Goal: Find contact information: Find contact information

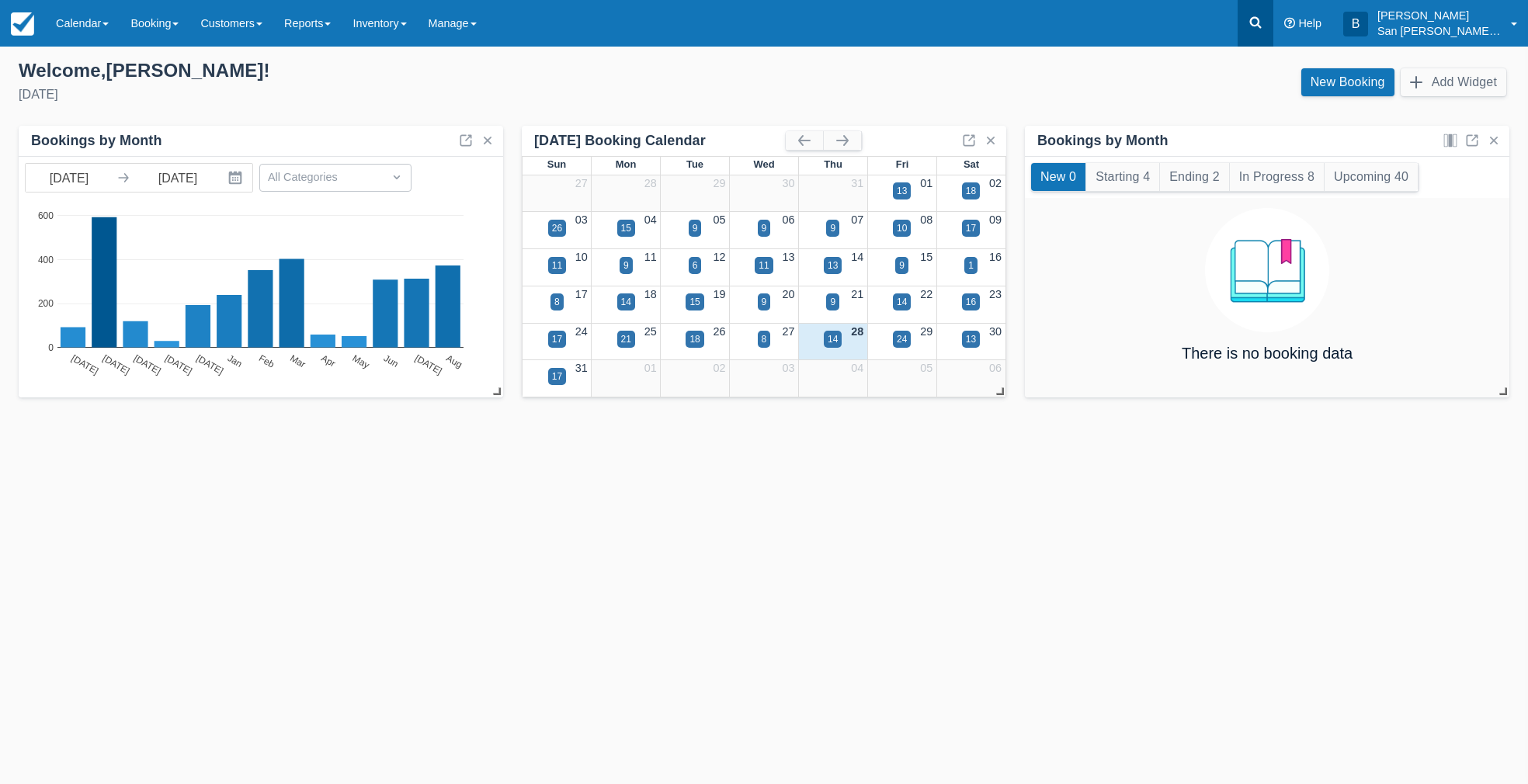
click at [1258, 18] on icon at bounding box center [1255, 22] width 15 height 15
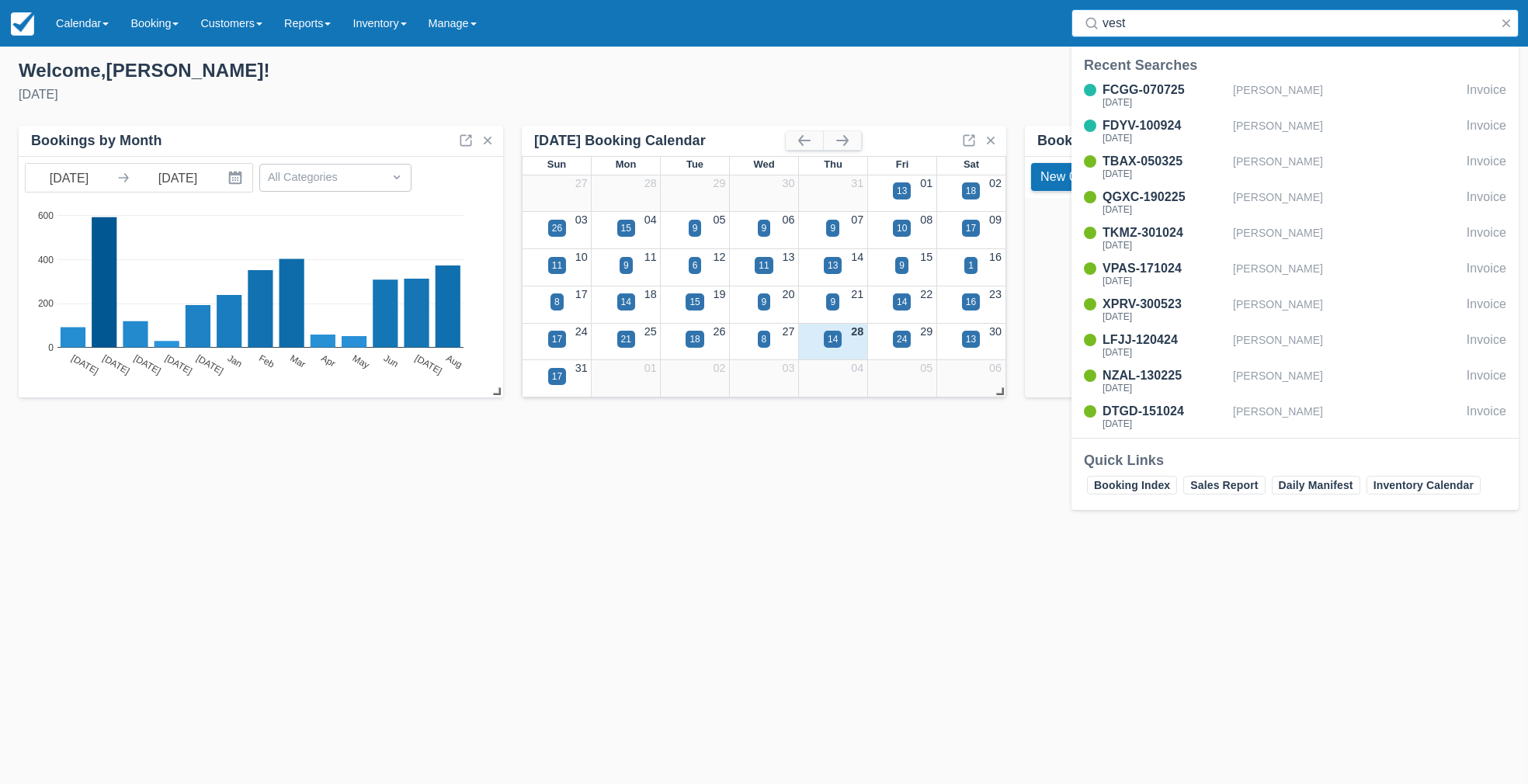
type input "vesty"
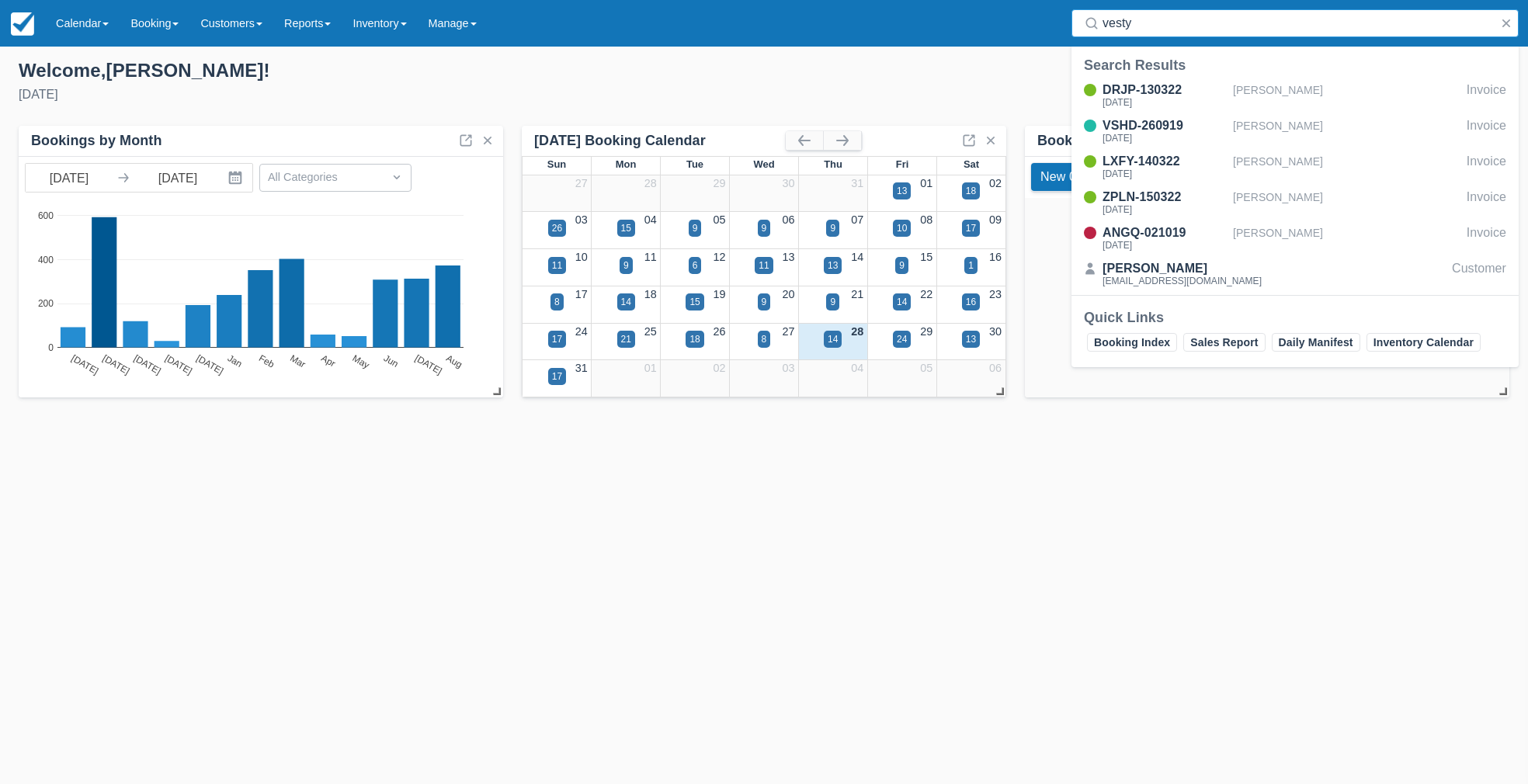
drag, startPoint x: 1138, startPoint y: 21, endPoint x: 1037, endPoint y: 16, distance: 101.1
click at [1037, 16] on div "Menu Calendar Customer Inventory Month Week Day Booking Daily Manifest Daily Li…" at bounding box center [764, 23] width 1528 height 47
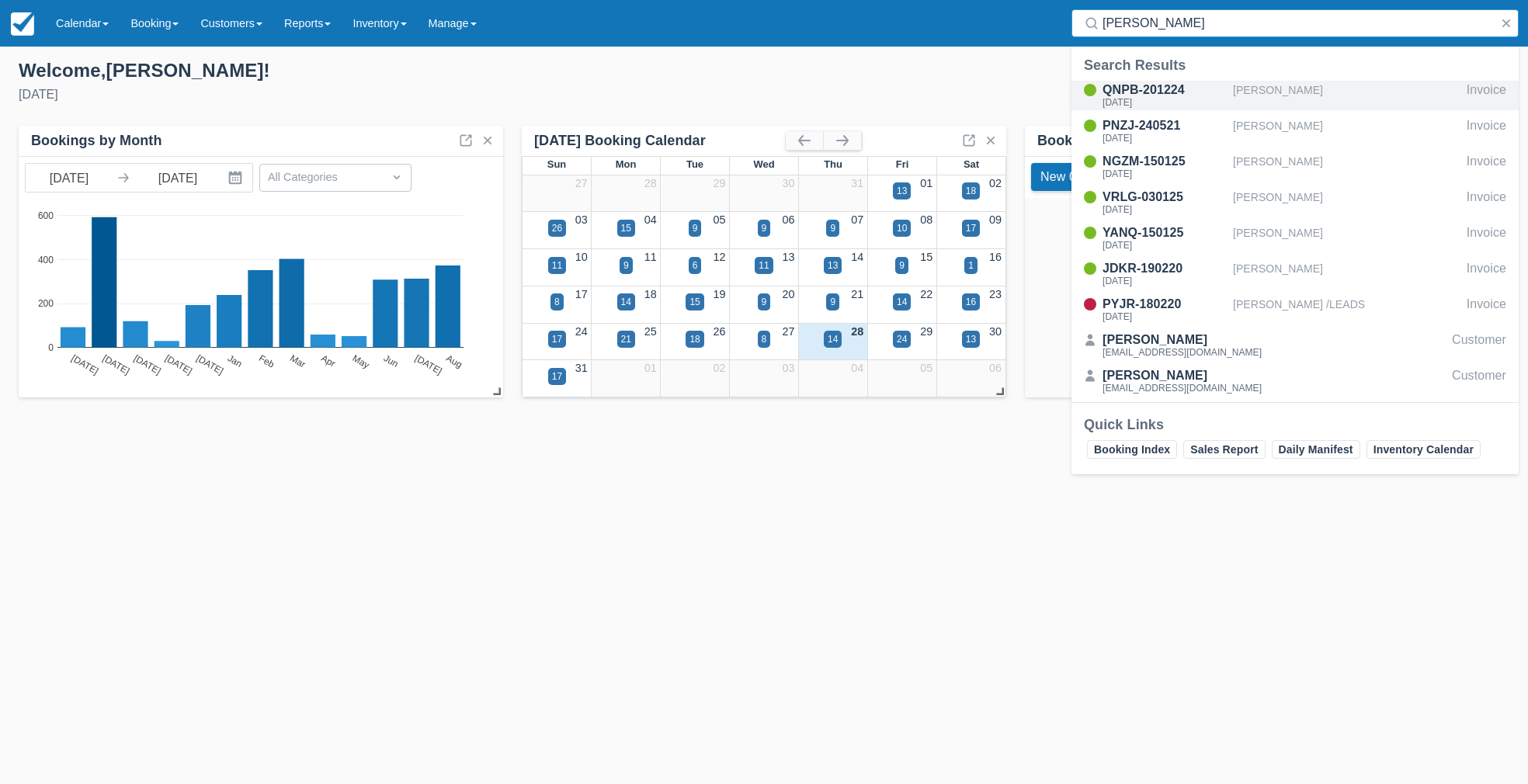
type input "nolan"
click at [1150, 96] on div "QNPB-201224" at bounding box center [1165, 90] width 125 height 19
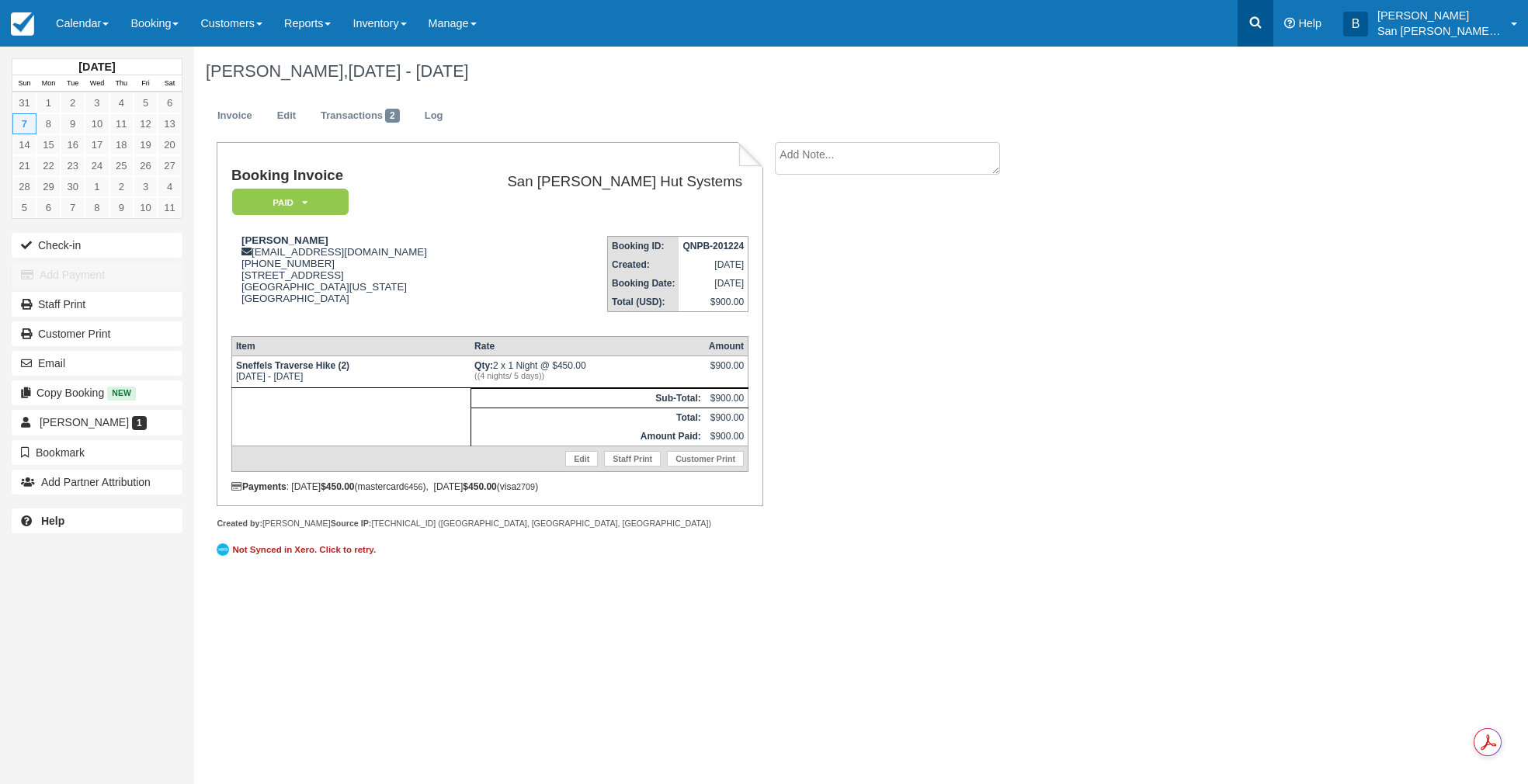
click at [1261, 26] on icon at bounding box center [1256, 23] width 11 height 11
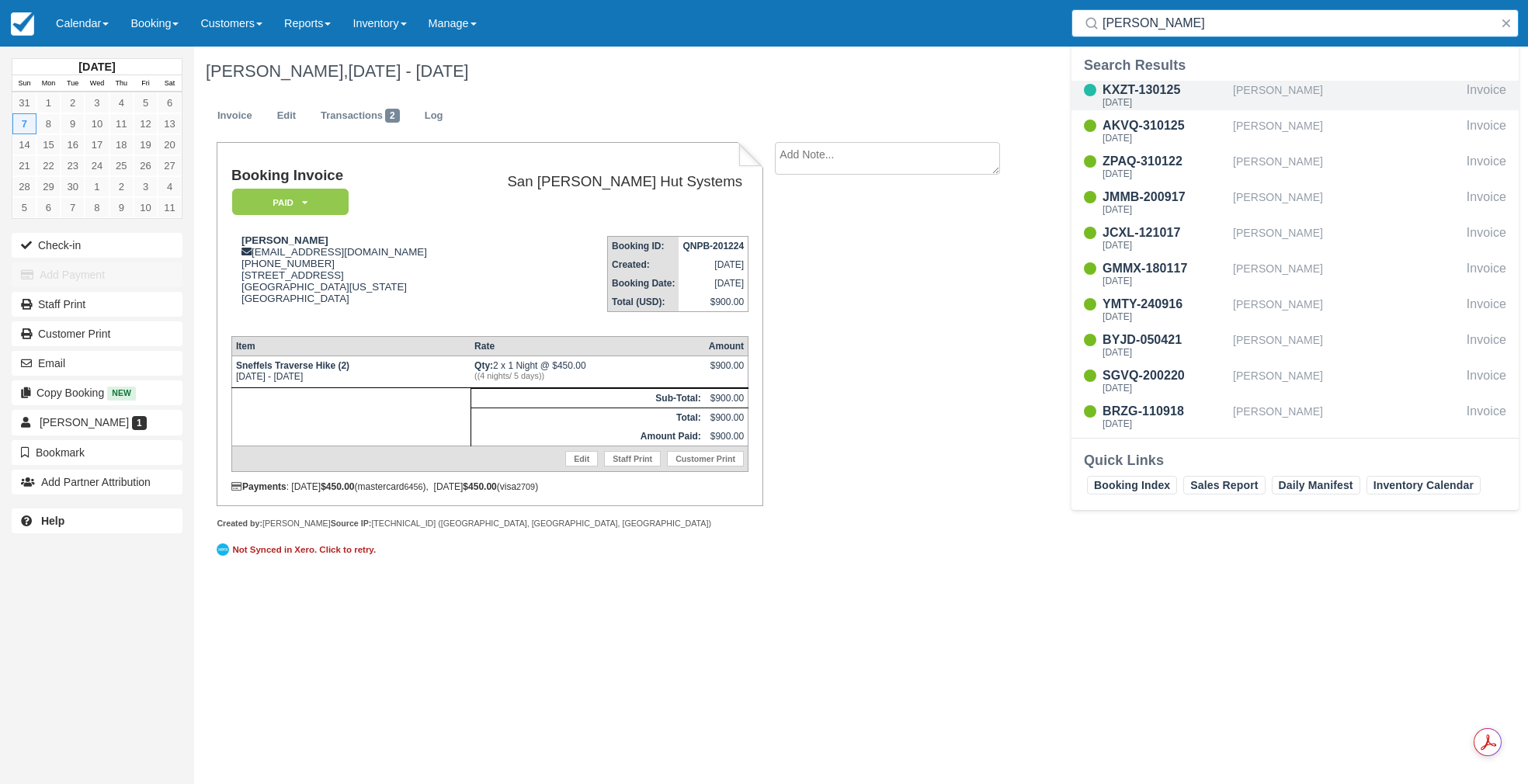
type input "nicholas"
click at [1138, 95] on div "KXZT-130125" at bounding box center [1165, 90] width 125 height 19
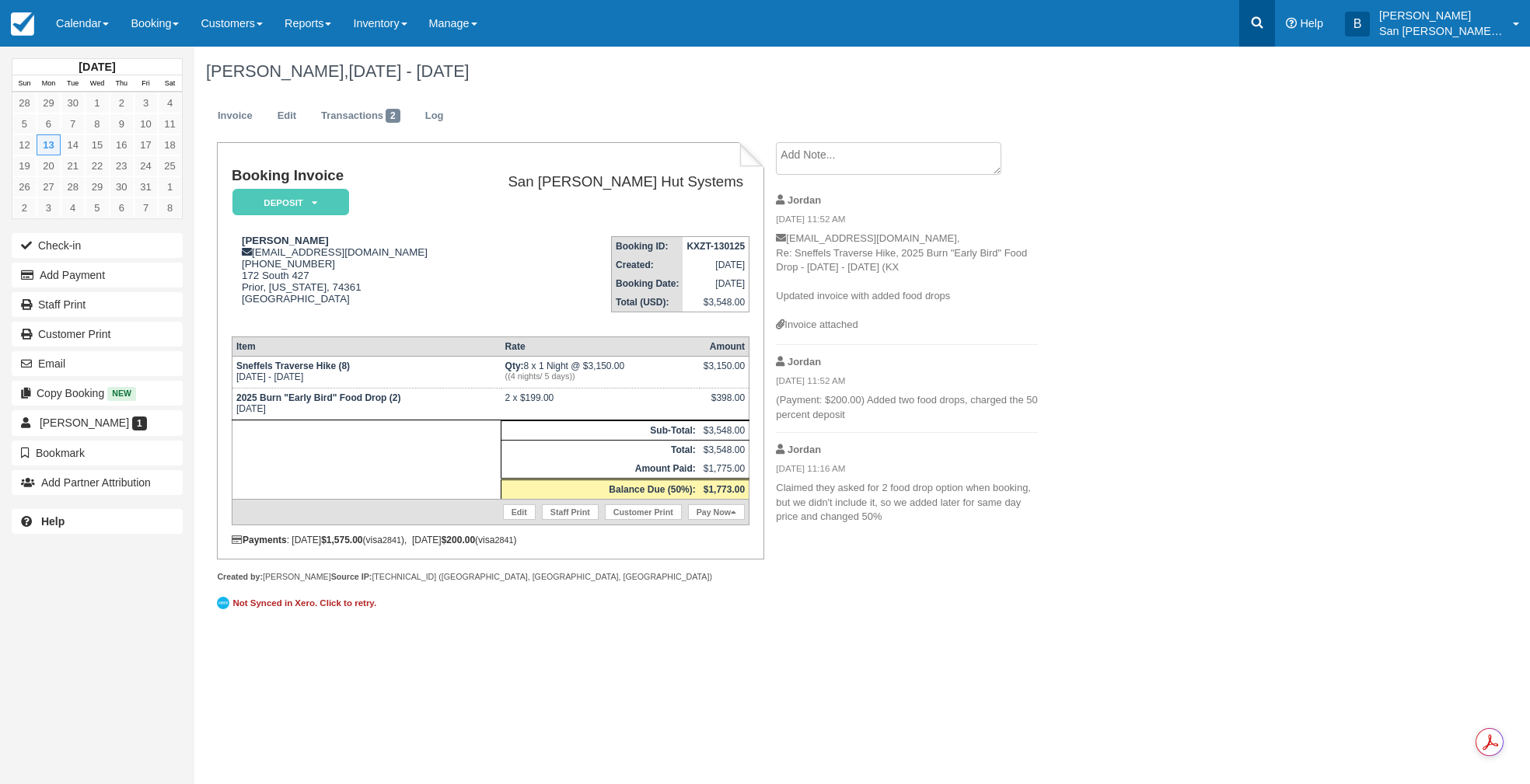
click at [1264, 21] on icon at bounding box center [1256, 22] width 15 height 15
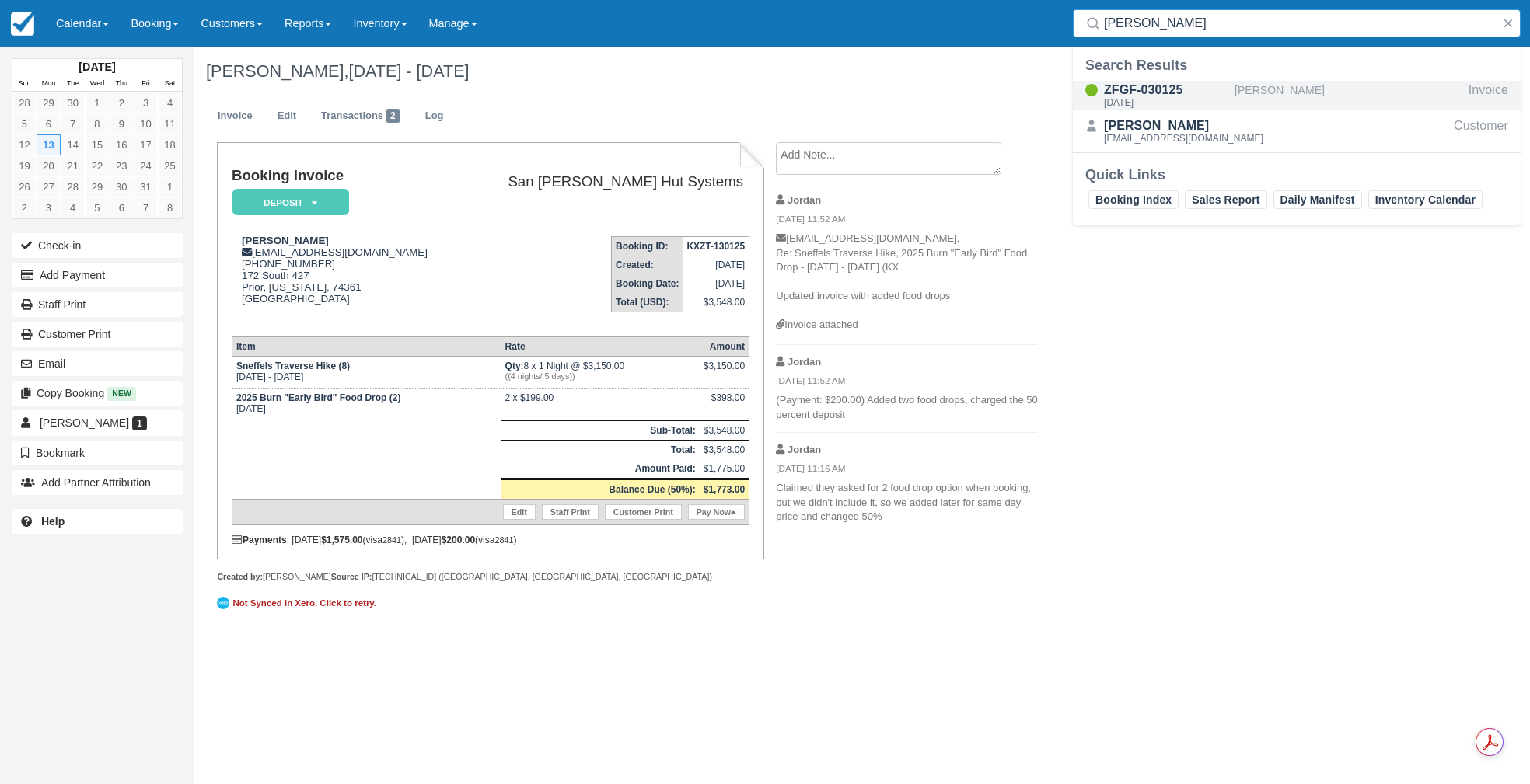
type input "kaup"
click at [1124, 91] on div "ZFGF-030125" at bounding box center [1167, 90] width 125 height 19
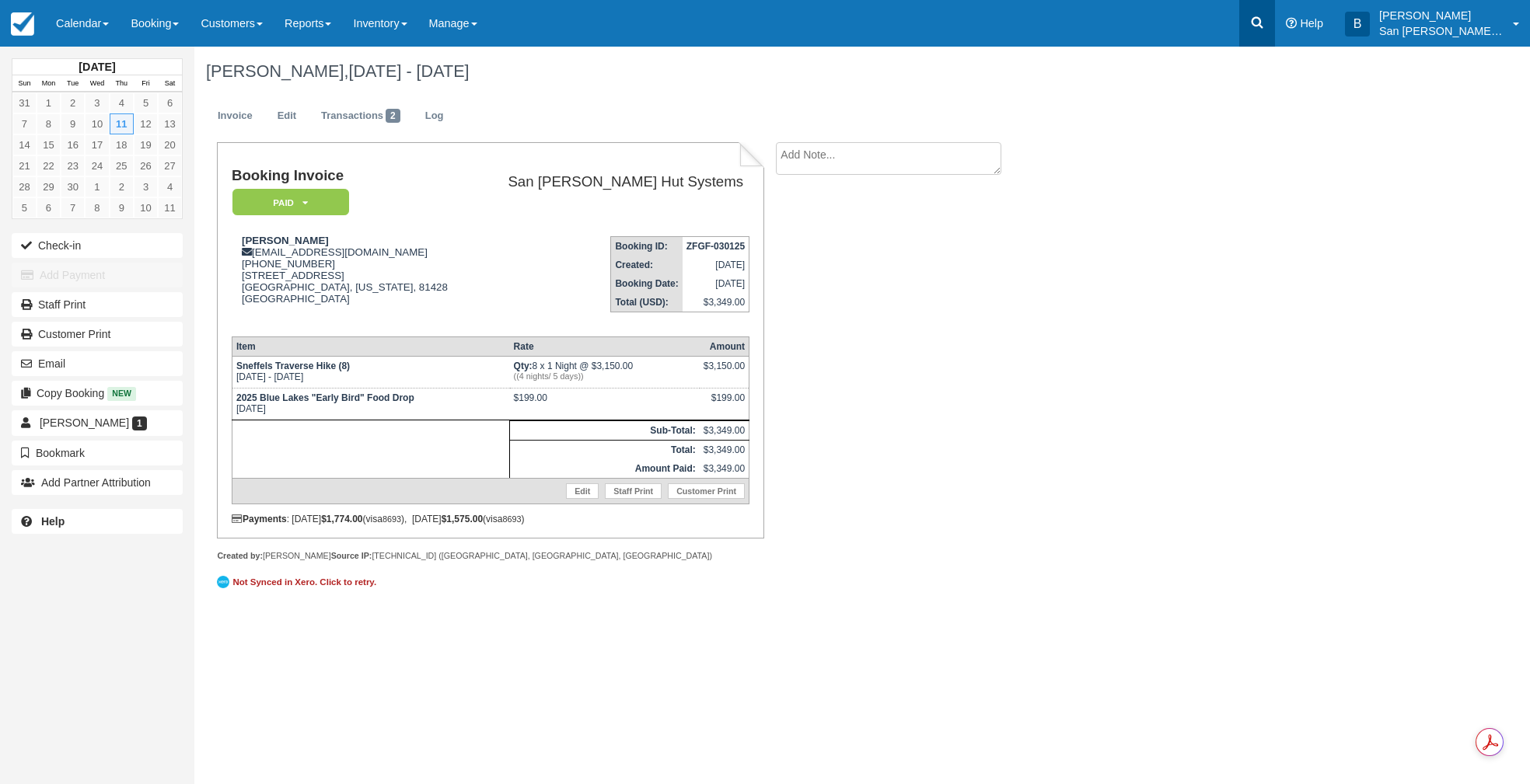
click at [1264, 16] on icon at bounding box center [1256, 22] width 15 height 15
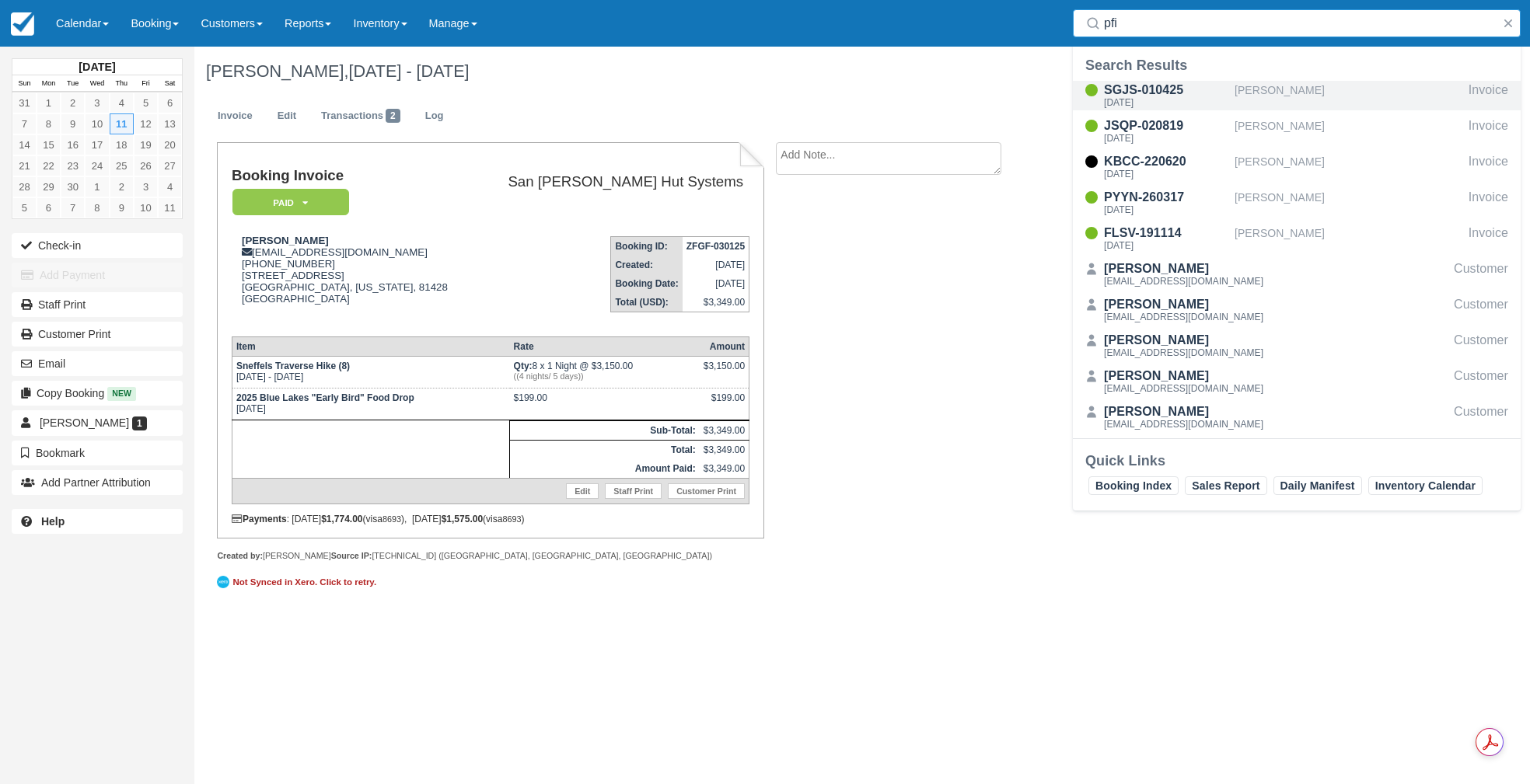
type input "pfi"
click at [1111, 91] on div "SGJS-010425" at bounding box center [1167, 90] width 125 height 19
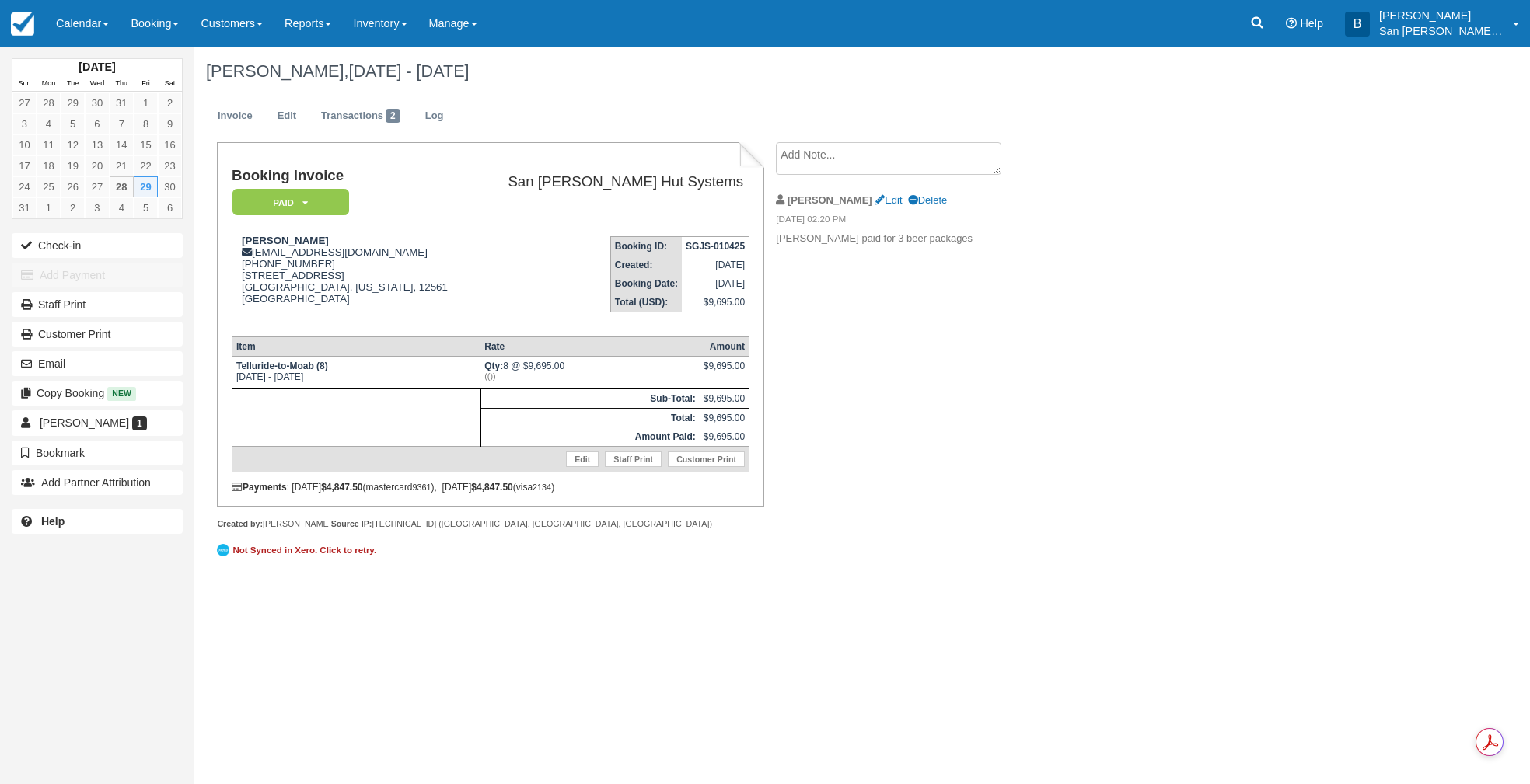
click at [839, 155] on textarea at bounding box center [888, 159] width 225 height 32
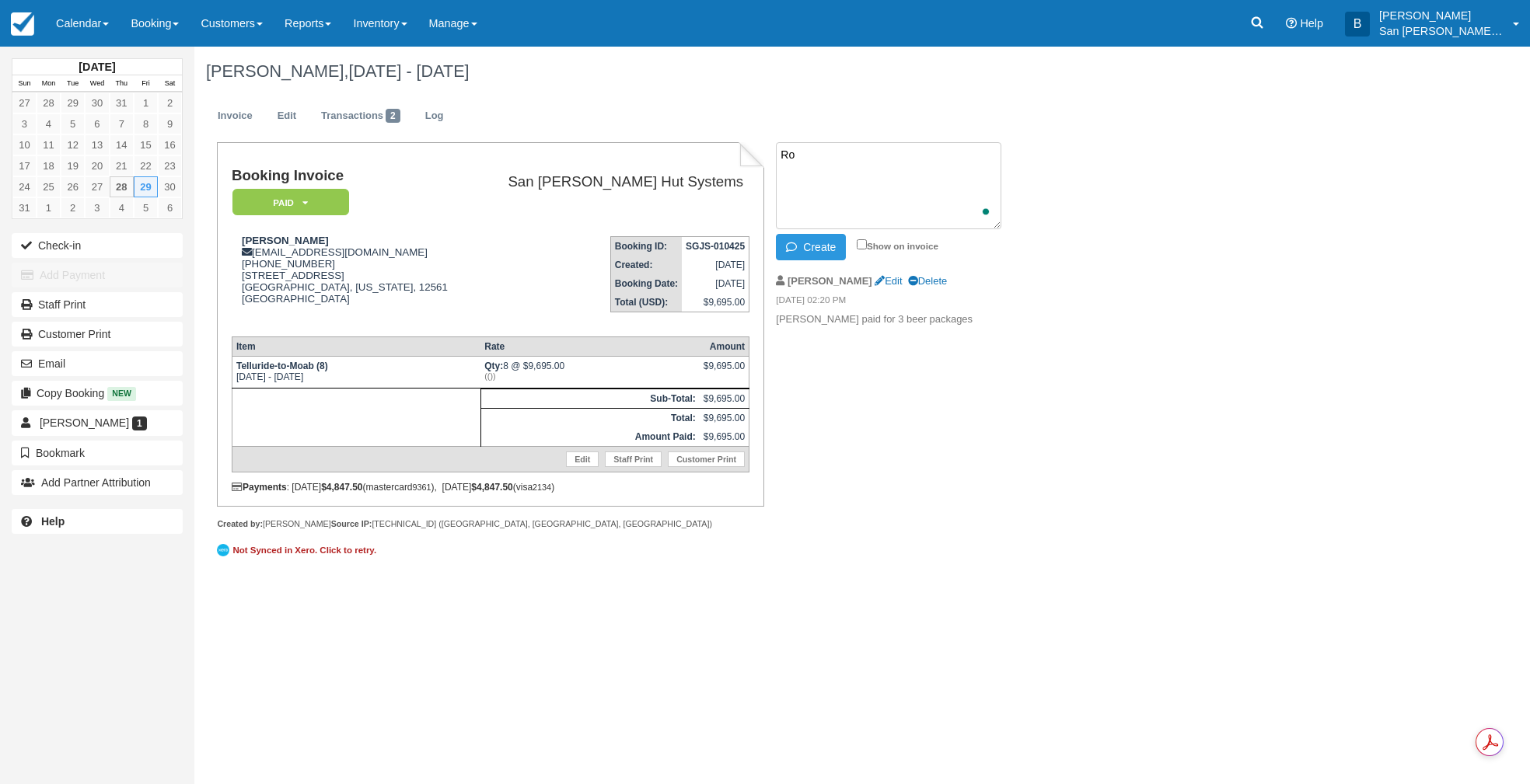
type textarea "R"
drag, startPoint x: 797, startPoint y: 156, endPoint x: 907, endPoint y: 185, distance: 113.8
click at [797, 157] on textarea "For 315.454.7790" at bounding box center [888, 186] width 225 height 87
click at [985, 159] on textarea "For communication with the Pfirman Group, call Jim at: 315.454.7790" at bounding box center [888, 186] width 225 height 87
type textarea "For communication with the Pfirman Group while out on the route, call Jim at: 3…"
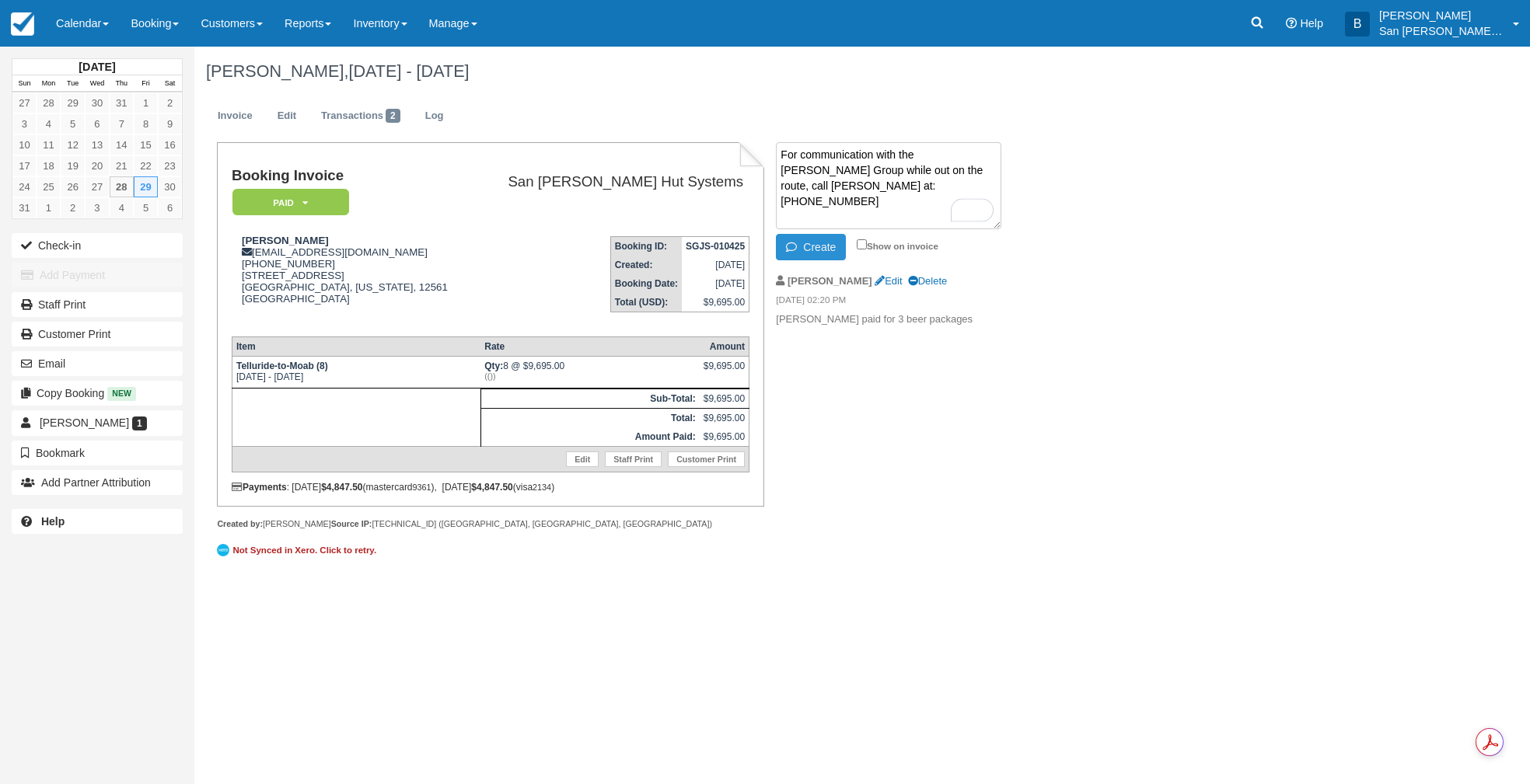
click at [830, 248] on button "Create" at bounding box center [810, 247] width 70 height 27
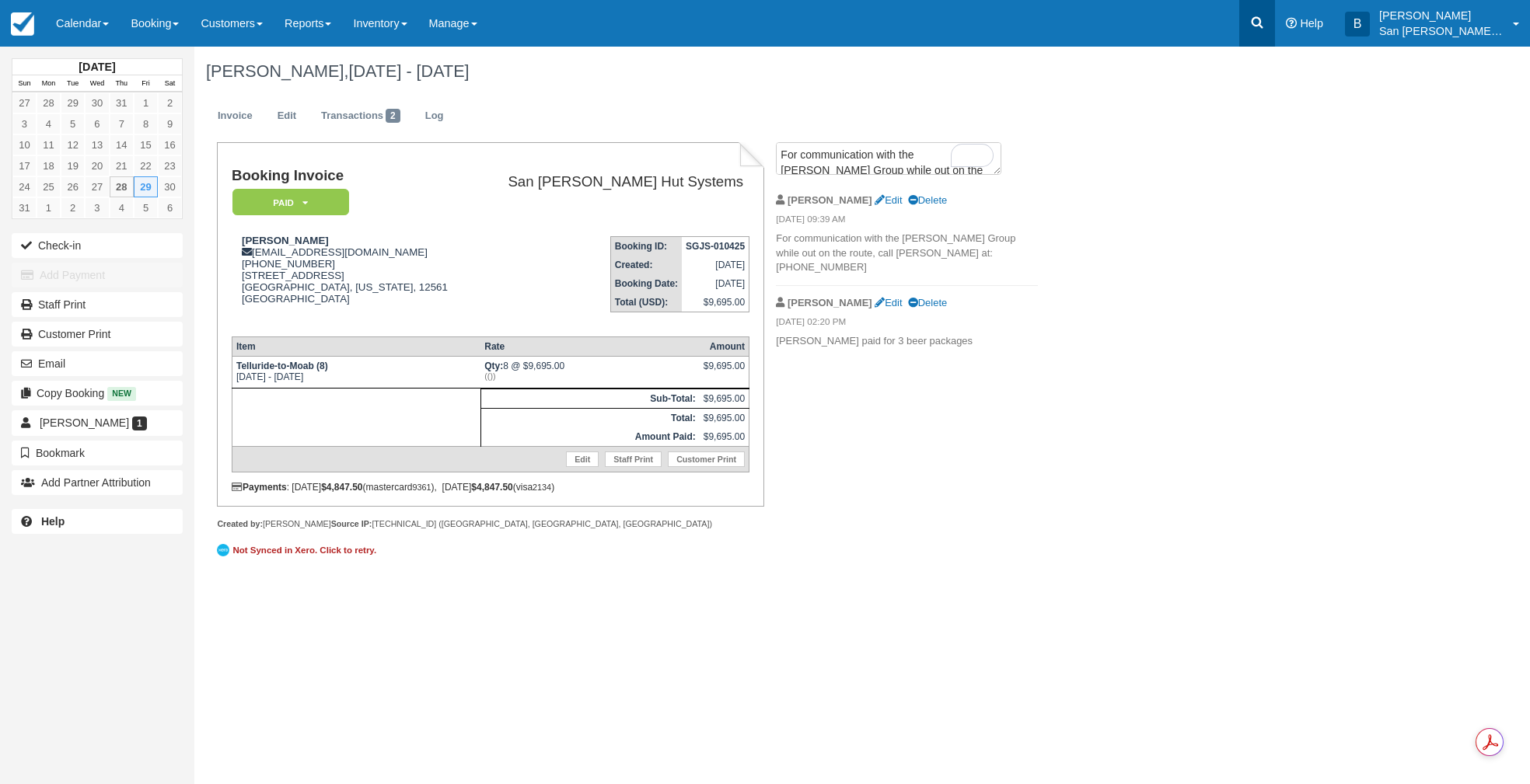
click at [1264, 20] on icon at bounding box center [1256, 22] width 15 height 15
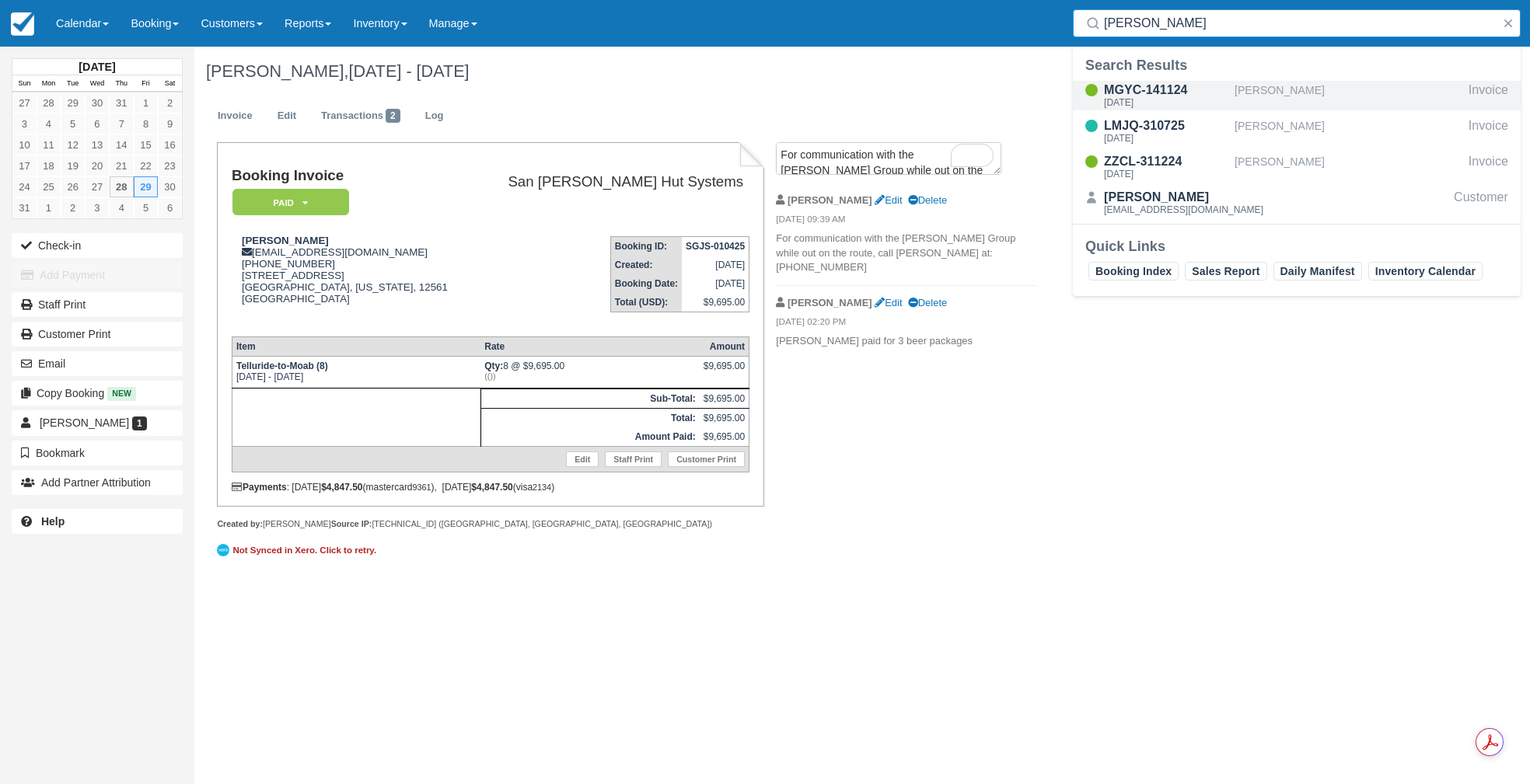
type input "Conroy"
click at [1167, 91] on div "MGYC-141124" at bounding box center [1167, 90] width 125 height 19
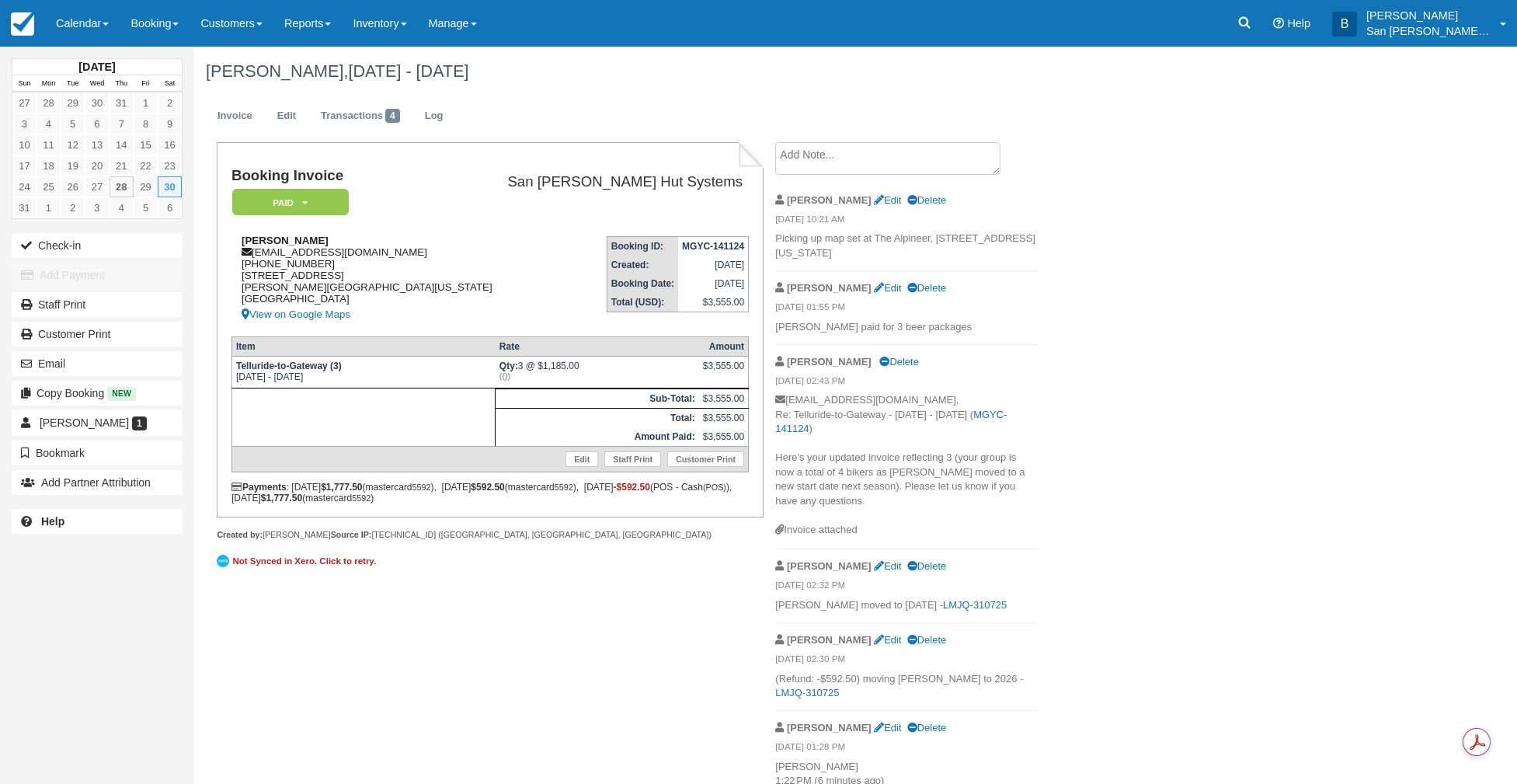
click at [252, 252] on div "[PERSON_NAME] [PERSON_NAME][EMAIL_ADDRESS][DOMAIN_NAME] [PHONE_NUMBER] [STREET_…" at bounding box center [364, 279] width 265 height 89
drag, startPoint x: 256, startPoint y: 251, endPoint x: 379, endPoint y: 257, distance: 123.1
click at [426, 256] on div "Brittany Conroy brittany.dconroy@gmail.com 1 (308) 293-1735 1801 Terrace Ct Ft …" at bounding box center [364, 279] width 265 height 89
copy div "[EMAIL_ADDRESS][DOMAIN_NAME]"
click at [1252, 24] on icon at bounding box center [1244, 22] width 15 height 15
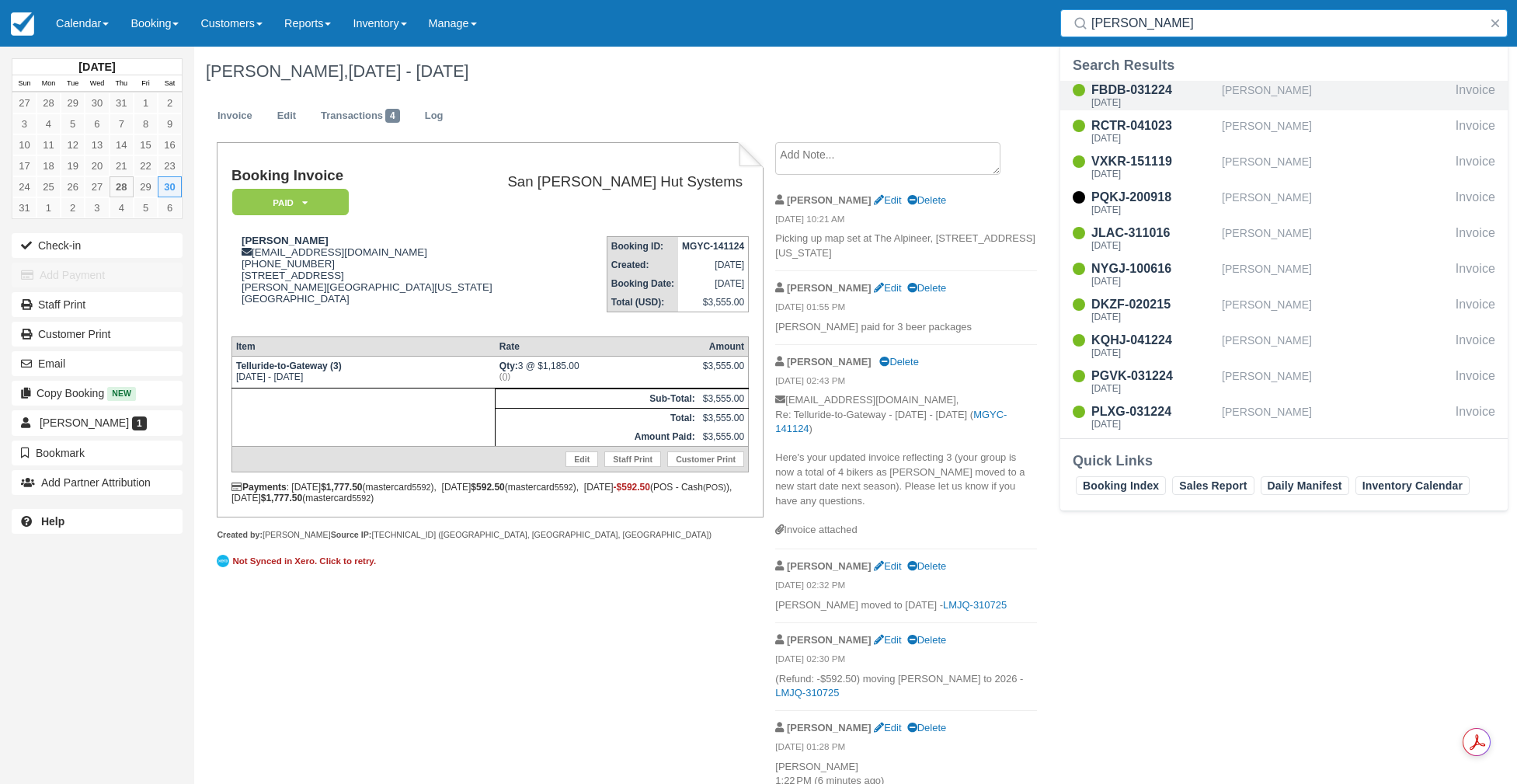
type input "Goodman"
click at [1118, 88] on div "FBDB-031224" at bounding box center [1154, 90] width 125 height 19
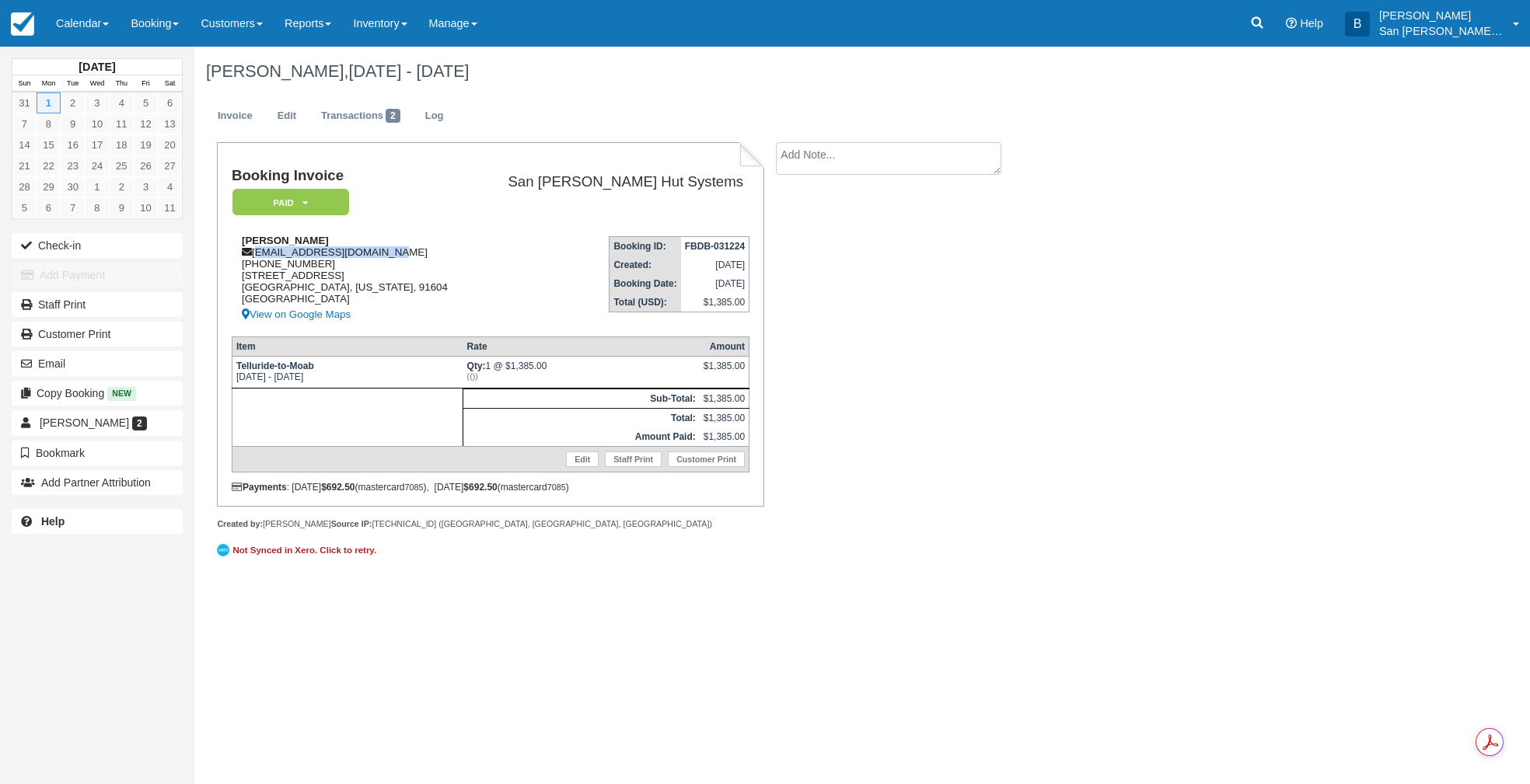
drag, startPoint x: 256, startPoint y: 253, endPoint x: 390, endPoint y: 250, distance: 134.0
click at [391, 250] on div "[PERSON_NAME] [PERSON_NAME][EMAIL_ADDRESS][DOMAIN_NAME] [PHONE_NUMBER] [STREET_…" at bounding box center [352, 279] width 241 height 89
copy div "[EMAIL_ADDRESS][DOMAIN_NAME]"
click at [1275, 2] on link at bounding box center [1257, 23] width 36 height 47
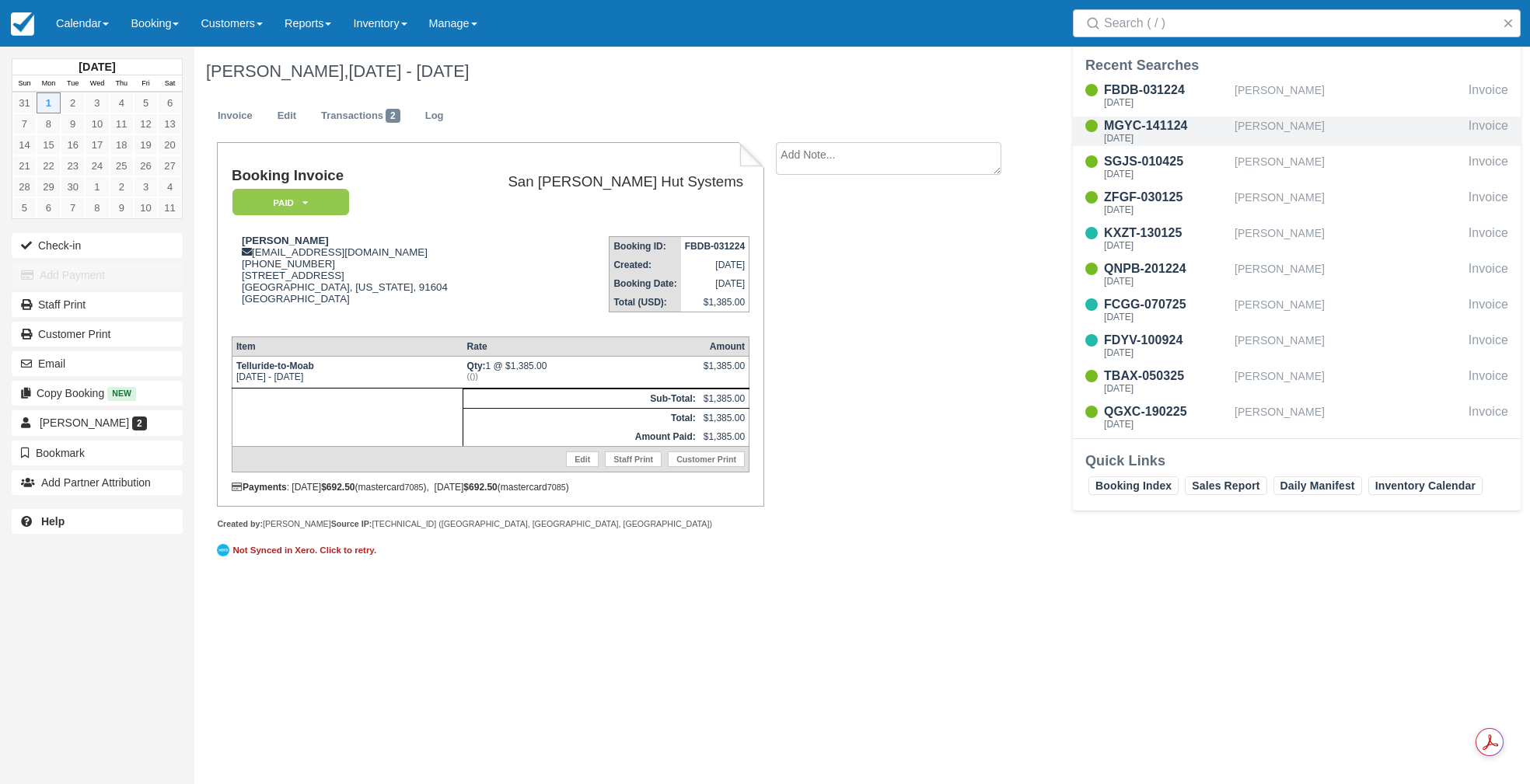
click at [1277, 133] on div "[PERSON_NAME]" at bounding box center [1348, 131] width 227 height 29
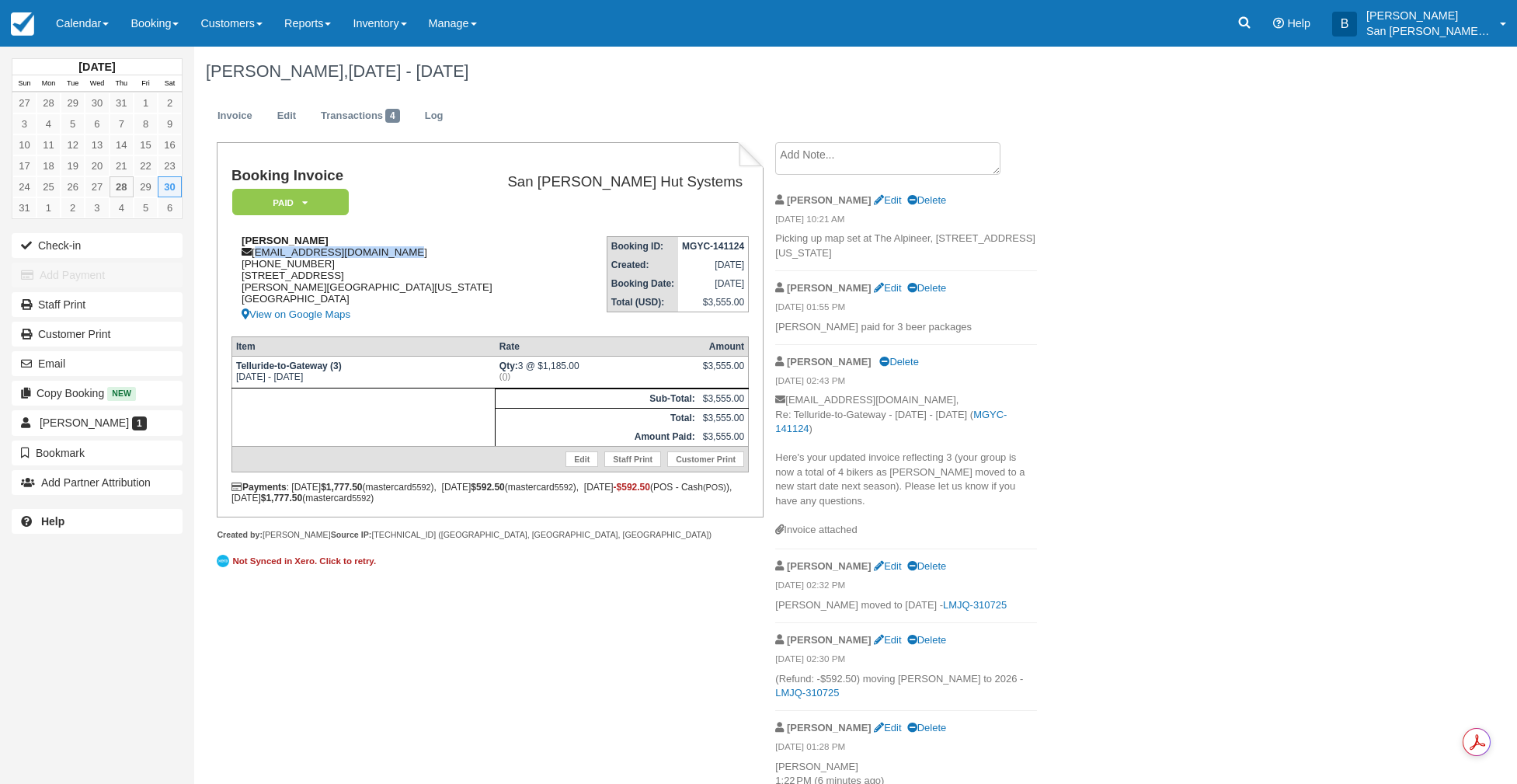
drag, startPoint x: 255, startPoint y: 252, endPoint x: 405, endPoint y: 252, distance: 150.0
click at [405, 252] on div "[PERSON_NAME] [PERSON_NAME][EMAIL_ADDRESS][DOMAIN_NAME] [PHONE_NUMBER] [STREET_…" at bounding box center [364, 279] width 265 height 89
copy div "[EMAIL_ADDRESS][DOMAIN_NAME]"
click at [1252, 9] on link at bounding box center [1244, 23] width 36 height 47
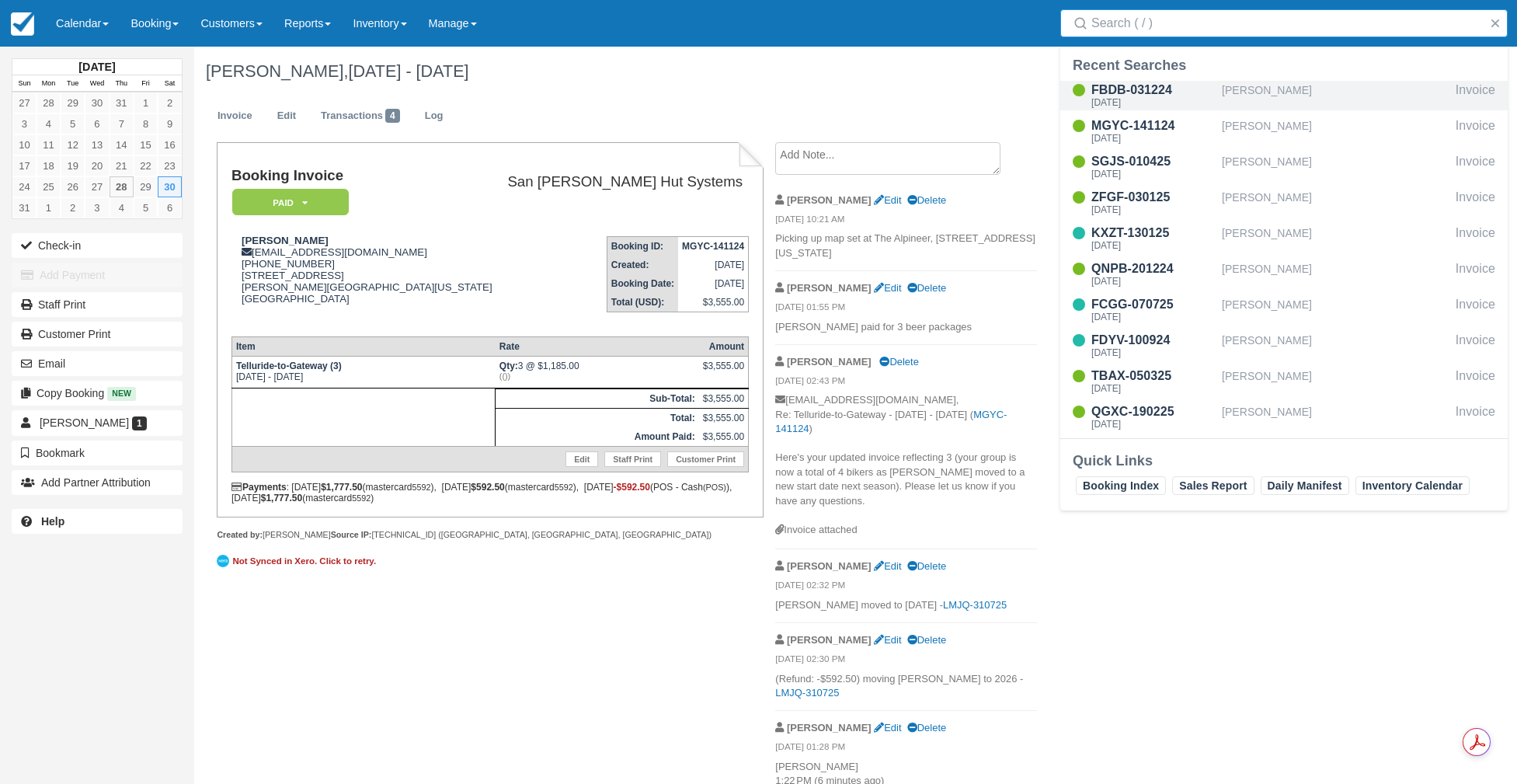
click at [1259, 94] on div "[PERSON_NAME]" at bounding box center [1335, 95] width 227 height 29
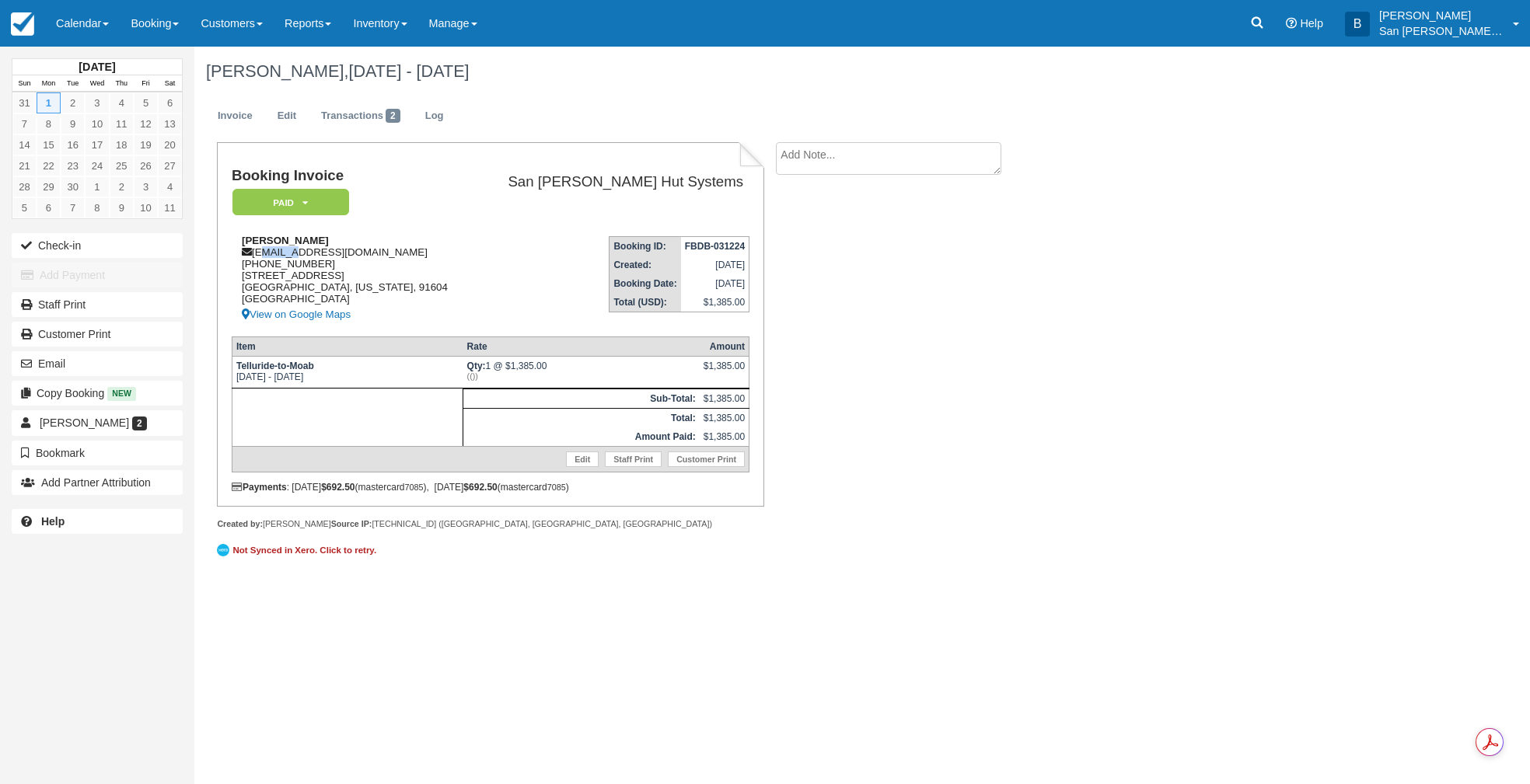
drag, startPoint x: 258, startPoint y: 253, endPoint x: 283, endPoint y: 256, distance: 25.2
click at [288, 254] on div "[PERSON_NAME] [PERSON_NAME][EMAIL_ADDRESS][DOMAIN_NAME] [PHONE_NUMBER] [STREET_…" at bounding box center [352, 279] width 241 height 89
click at [257, 254] on div "[PERSON_NAME] [PERSON_NAME][EMAIL_ADDRESS][DOMAIN_NAME] [PHONE_NUMBER] [STREET_…" at bounding box center [352, 279] width 241 height 89
drag, startPoint x: 257, startPoint y: 254, endPoint x: 377, endPoint y: 261, distance: 120.2
click at [397, 249] on div "Scott Goodman scottsagoodman@gmail.com 1 (818) 284-7800 4171 Farmdale Ave Studi…" at bounding box center [352, 279] width 241 height 89
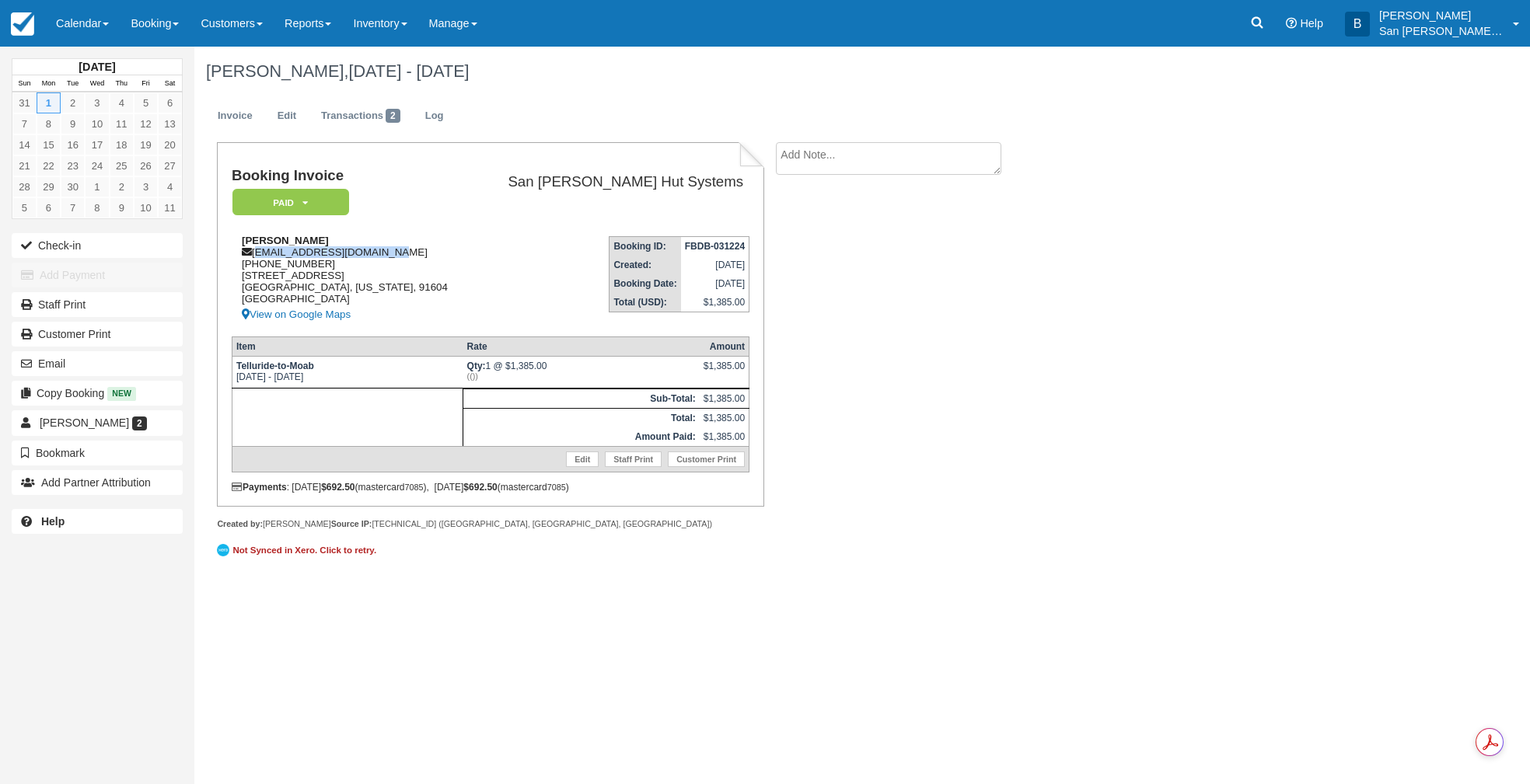
copy div "scottsagoodman@gmail.com"
click at [1260, 40] on link at bounding box center [1257, 23] width 36 height 47
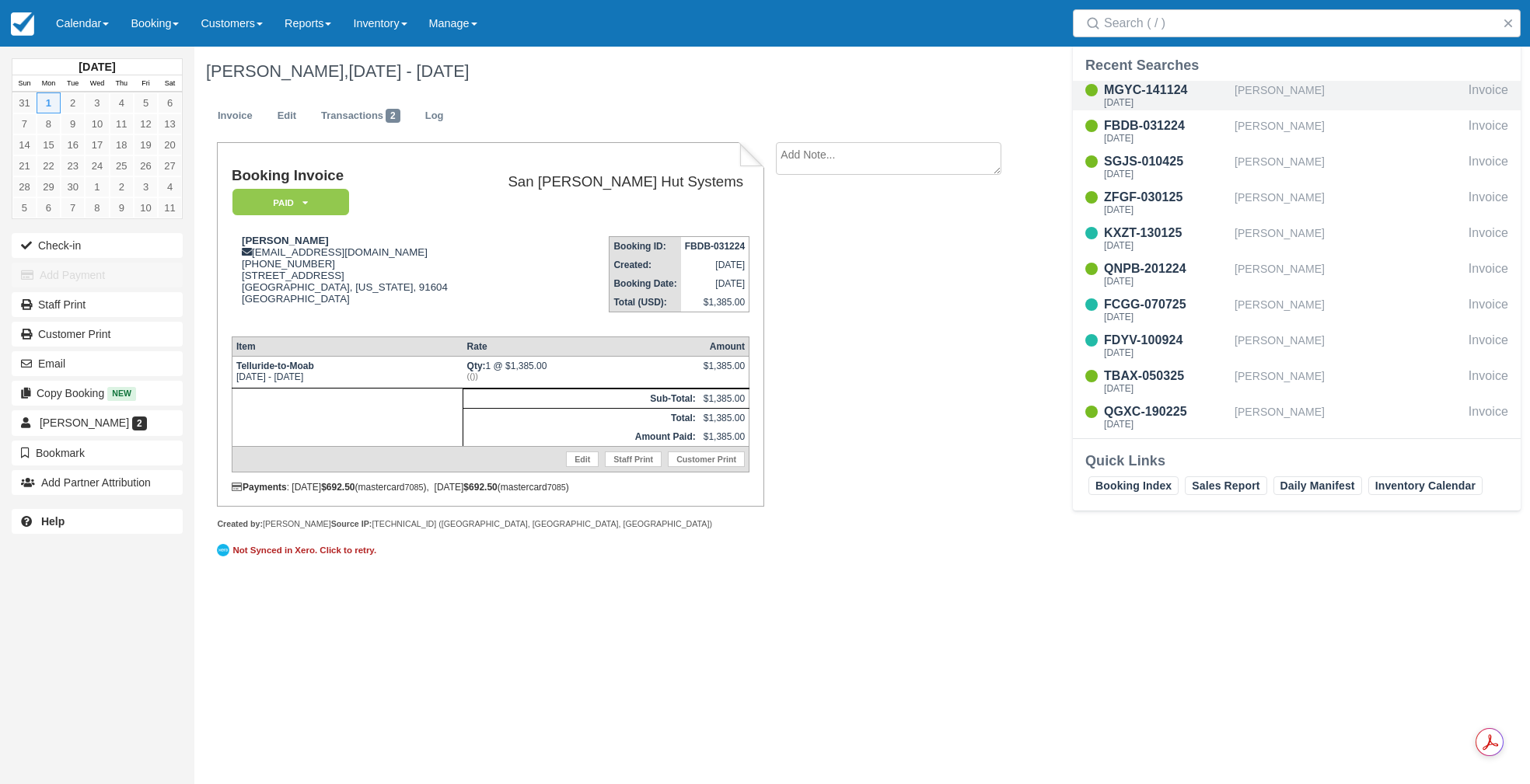
click at [1244, 95] on div "[PERSON_NAME]" at bounding box center [1348, 95] width 227 height 29
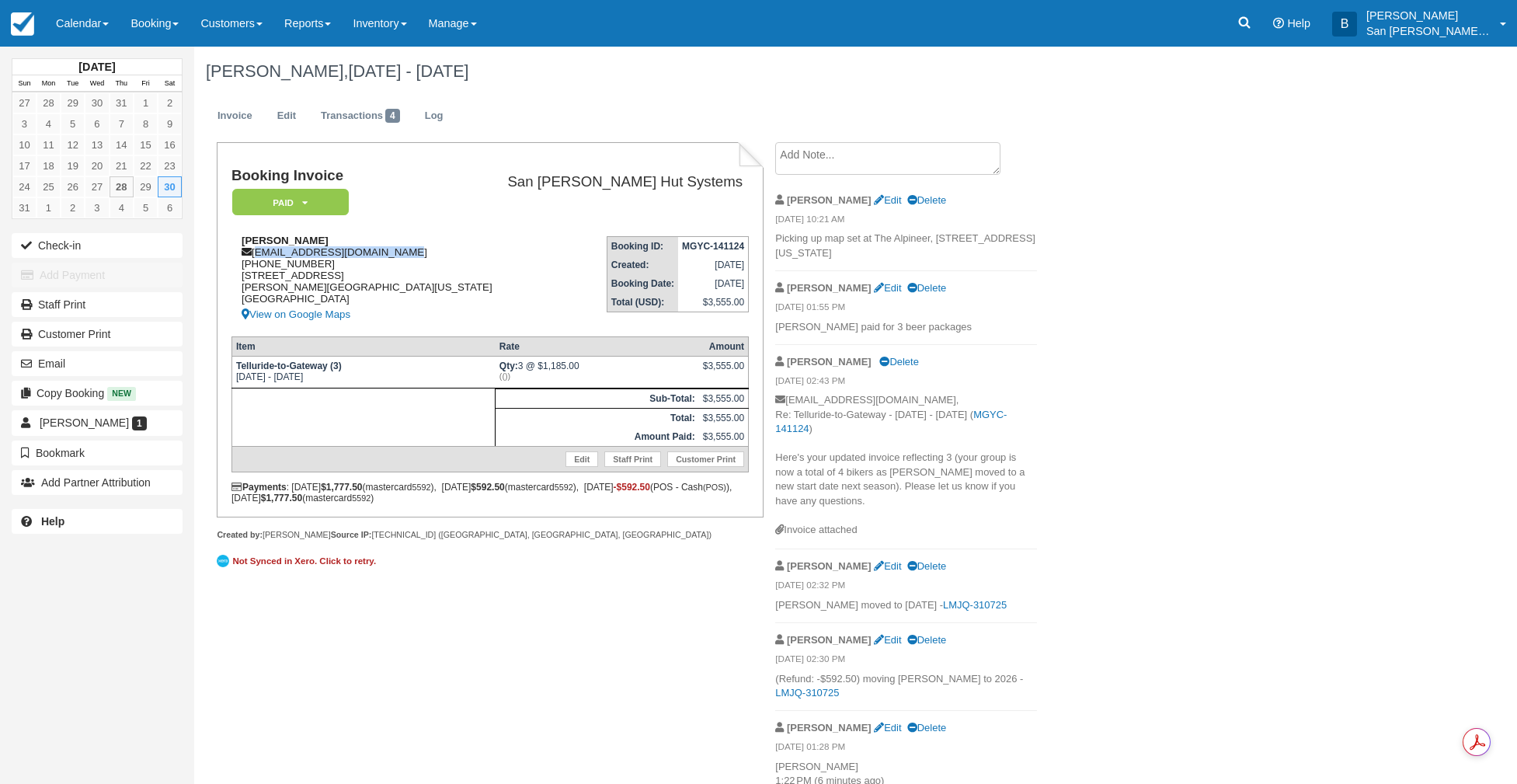
drag, startPoint x: 256, startPoint y: 251, endPoint x: 379, endPoint y: 252, distance: 123.0
click at [396, 251] on div "Brittany Conroy brittany.dconroy@gmail.com 1 (308) 293-1735 1801 Terrace Ct Ft …" at bounding box center [364, 279] width 265 height 89
copy div "brittany.dconroy@gmail.com"
click at [1248, 18] on icon at bounding box center [1244, 22] width 15 height 15
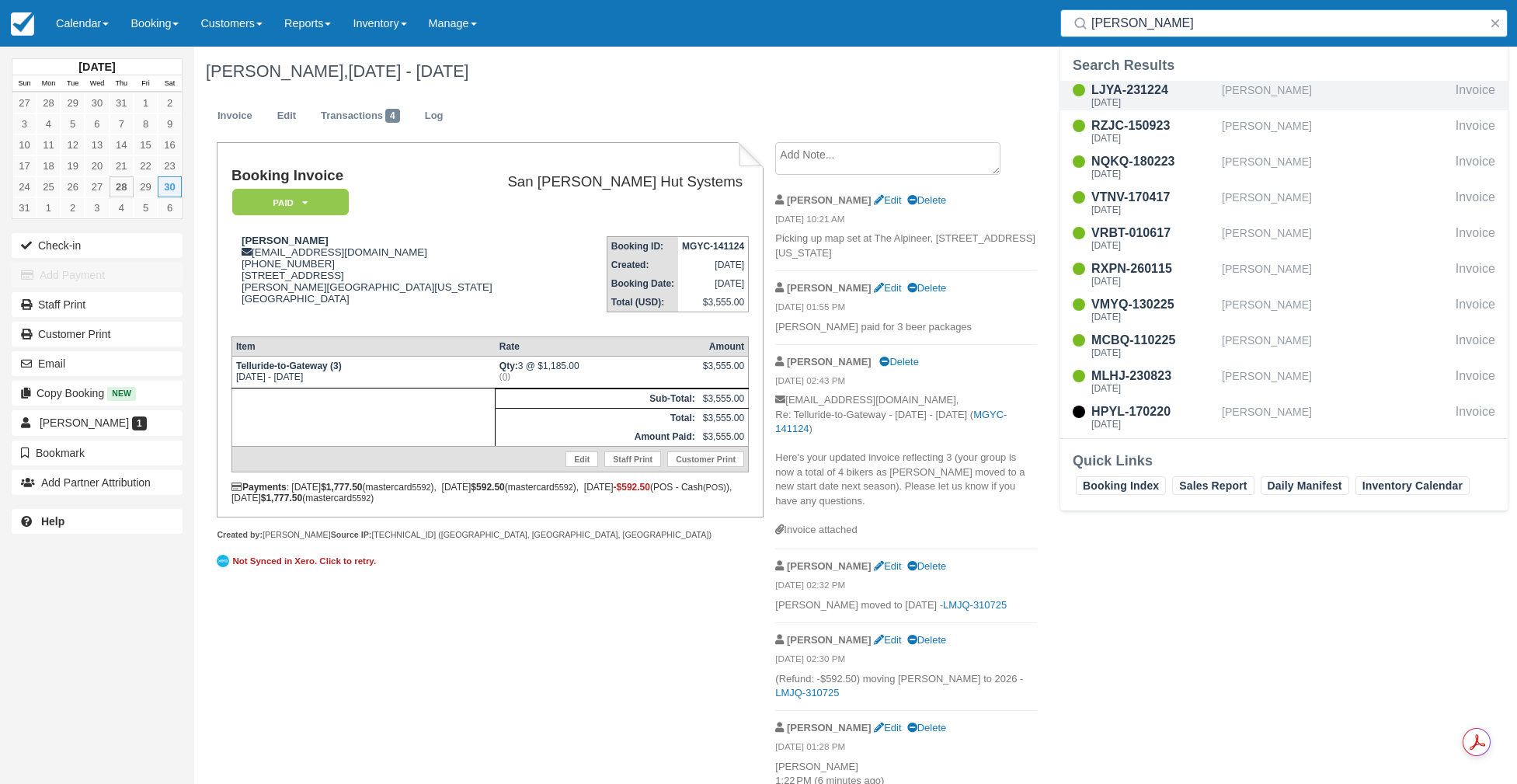
type input "gordon"
click at [1121, 103] on div "Sat Sep 6 2025" at bounding box center [1154, 103] width 125 height 10
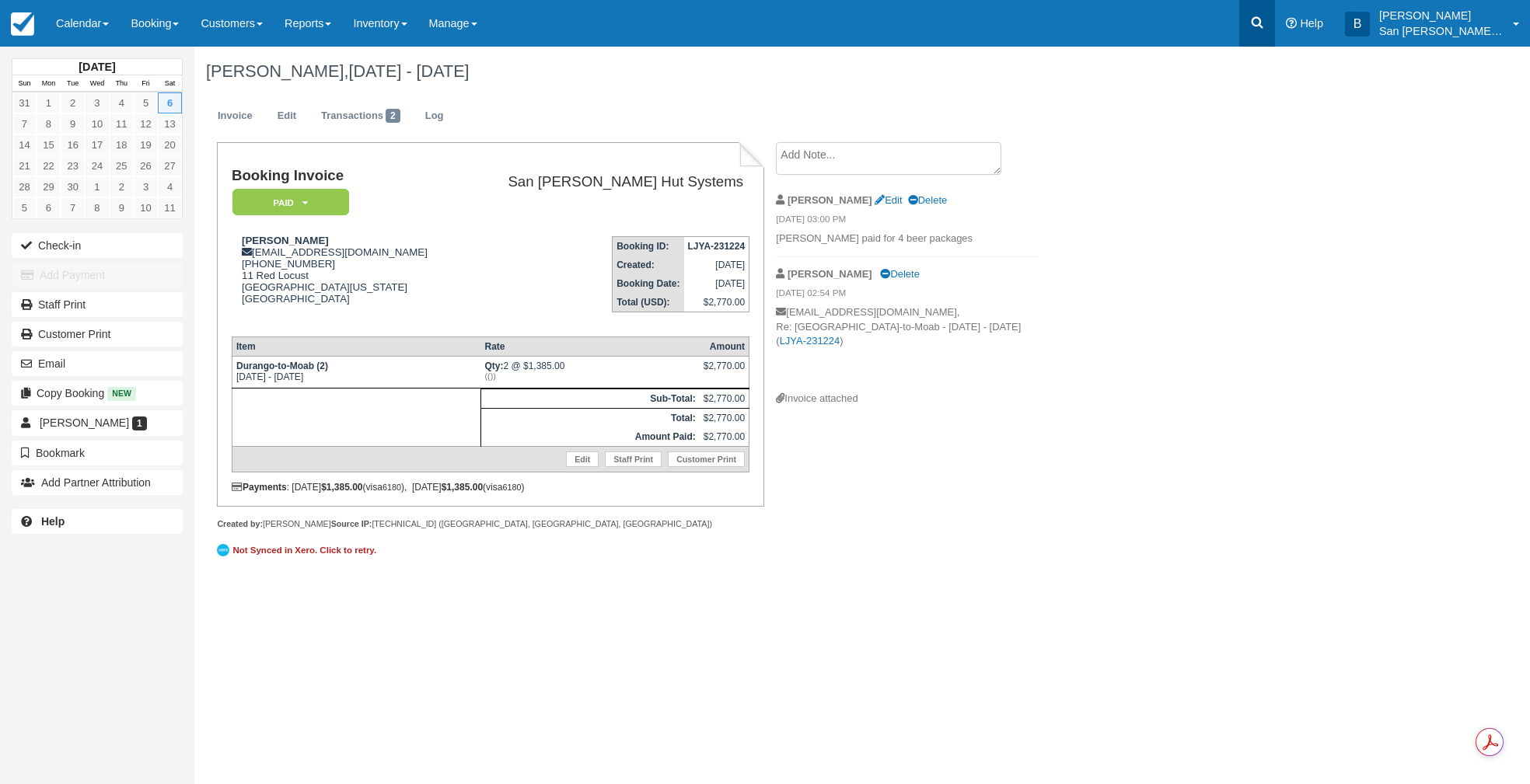
click at [1263, 18] on icon at bounding box center [1257, 23] width 11 height 11
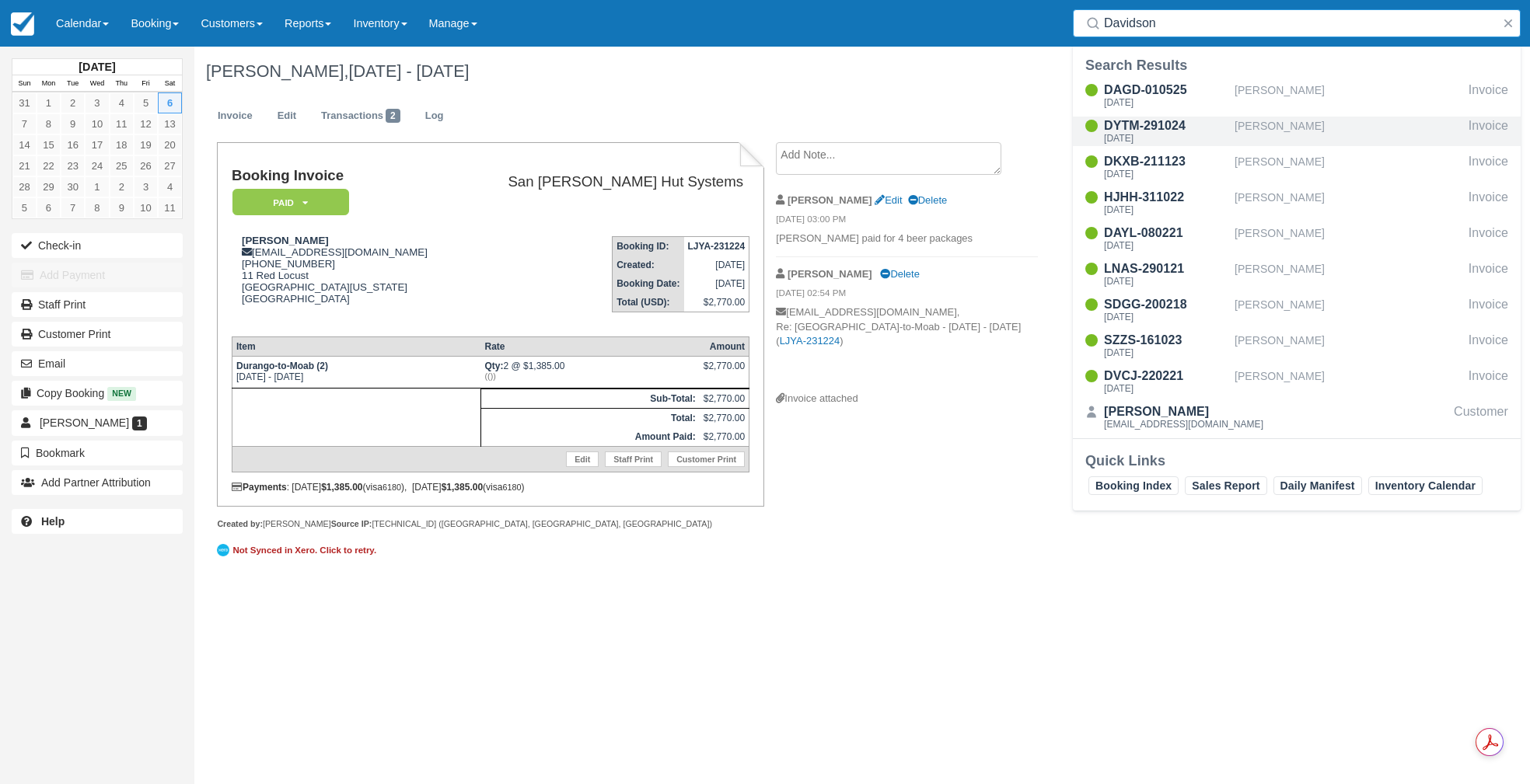
type input "Davidson"
click at [1150, 139] on div "[DATE]" at bounding box center [1167, 138] width 125 height 10
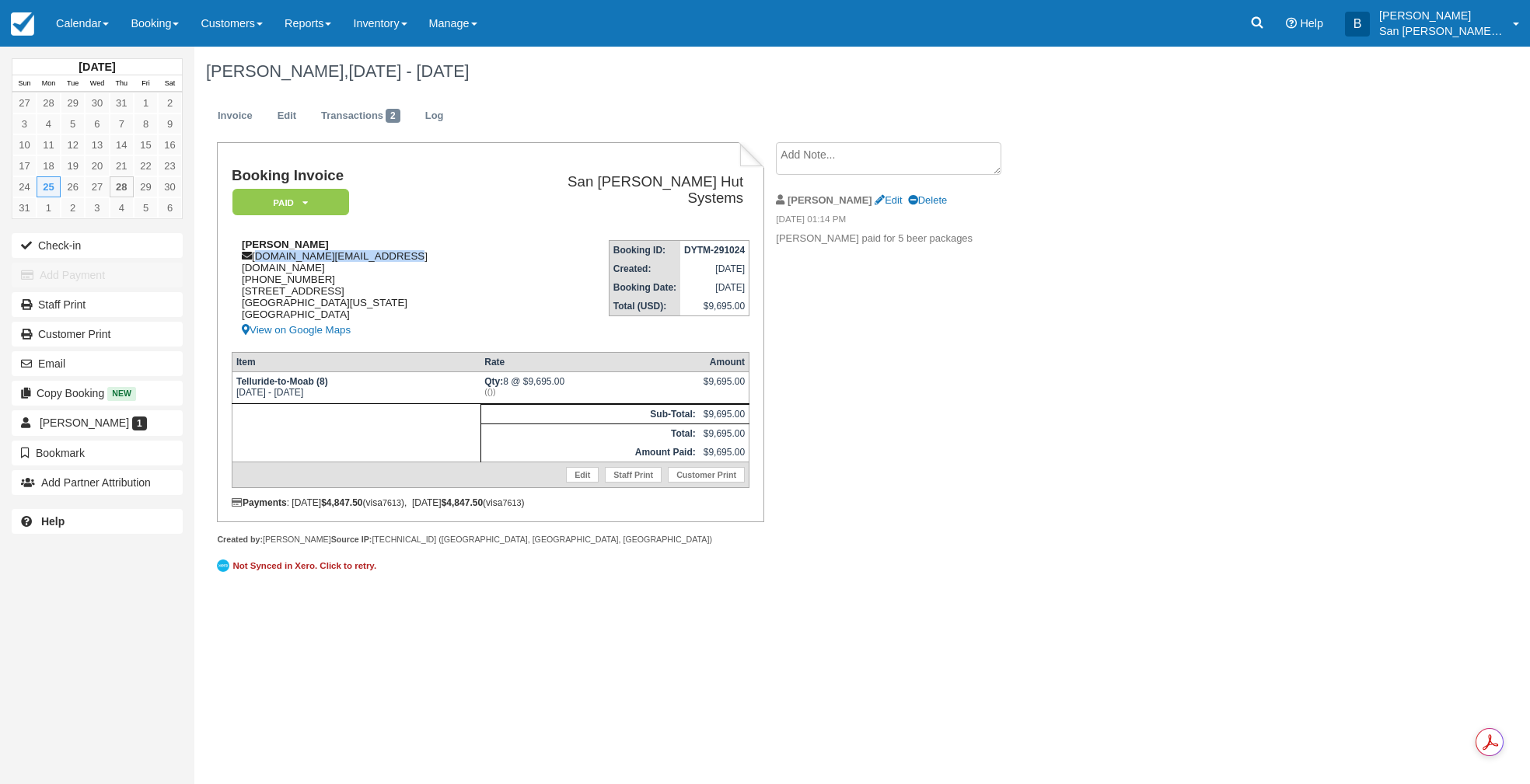
drag, startPoint x: 255, startPoint y: 254, endPoint x: 418, endPoint y: 256, distance: 163.0
click at [418, 256] on div "[PERSON_NAME] [DOMAIN_NAME][EMAIL_ADDRESS][DOMAIN_NAME] [PHONE_NUMBER] [STREET_…" at bounding box center [368, 289] width 274 height 101
copy div "[DOMAIN_NAME][EMAIL_ADDRESS][DOMAIN_NAME]"
